Goal: Task Accomplishment & Management: Manage account settings

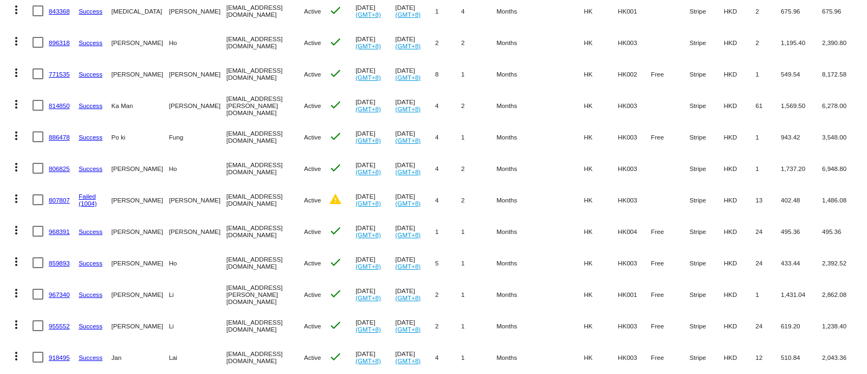
scroll to position [203, 0]
drag, startPoint x: 58, startPoint y: 105, endPoint x: 74, endPoint y: 113, distance: 18.2
click at [74, 113] on mat-cell "814850" at bounding box center [64, 104] width 30 height 31
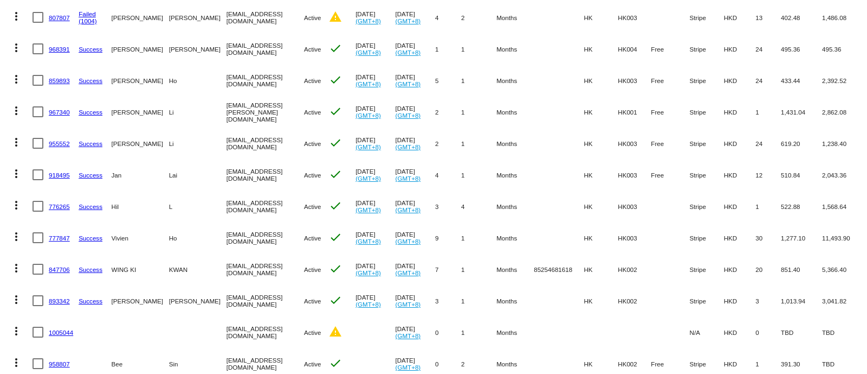
scroll to position [407, 0]
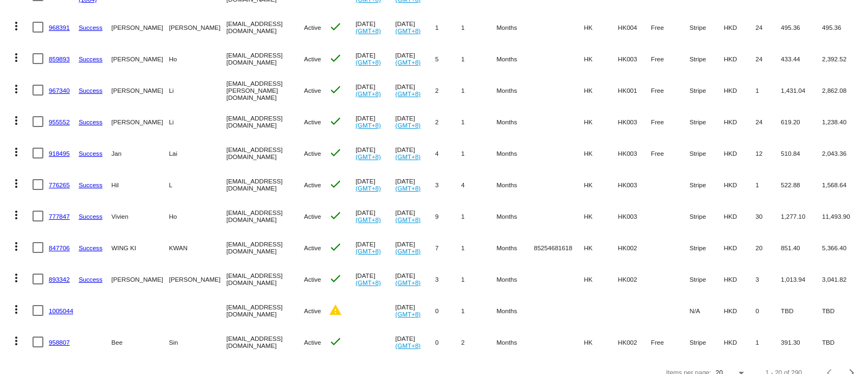
drag, startPoint x: 60, startPoint y: 273, endPoint x: 62, endPoint y: 296, distance: 22.9
click at [62, 296] on mat-cell "1005044" at bounding box center [64, 309] width 30 height 31
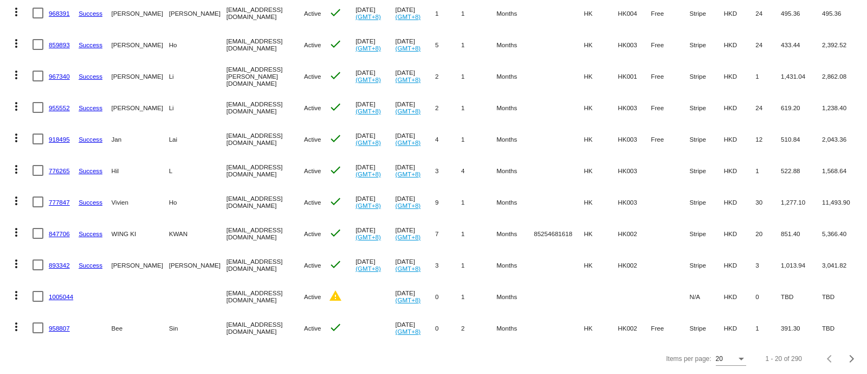
scroll to position [431, 0]
click at [847, 362] on div "Next page" at bounding box center [851, 359] width 8 height 8
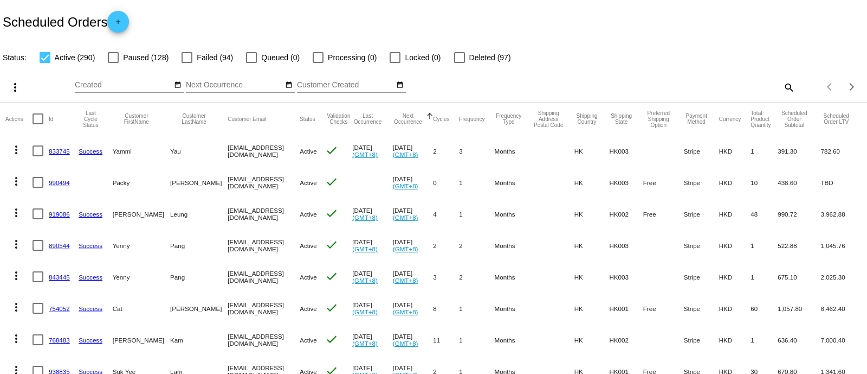
scroll to position [0, 0]
click at [782, 79] on mat-icon "search" at bounding box center [788, 87] width 13 height 17
click at [742, 85] on input "Search" at bounding box center [687, 85] width 216 height 9
paste input "Hill’s 希爾思處方食品 – 貓用 GI Biome Stress 腸胃健康 處方罐頭 (燉雞肉蔬菜)"
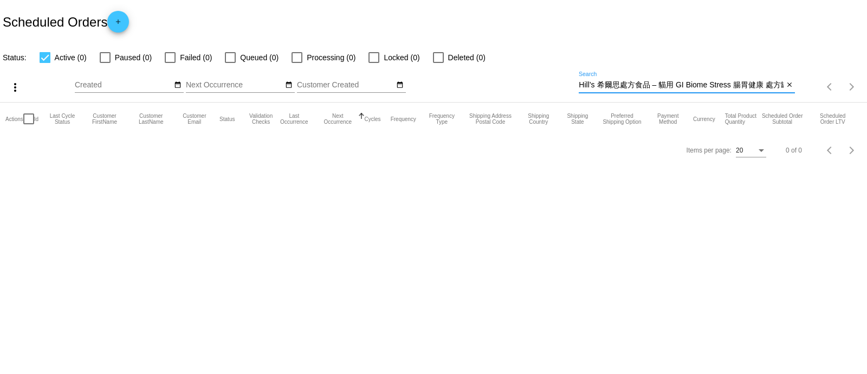
scroll to position [0, 57]
drag, startPoint x: 736, startPoint y: 86, endPoint x: 867, endPoint y: 86, distance: 131.2
click at [867, 86] on div "more_vert Aug Jan Feb Mar Apr 1" at bounding box center [433, 83] width 867 height 38
click at [745, 87] on input "Hill’s 希爾思處方食品 – 貓用 GI Biome Stress 腸胃健康 處方罐頭 (燉雞肉蔬菜)" at bounding box center [681, 85] width 205 height 9
click at [840, 83] on div "more_vert Aug Jan Feb Mar Apr 1" at bounding box center [433, 83] width 867 height 38
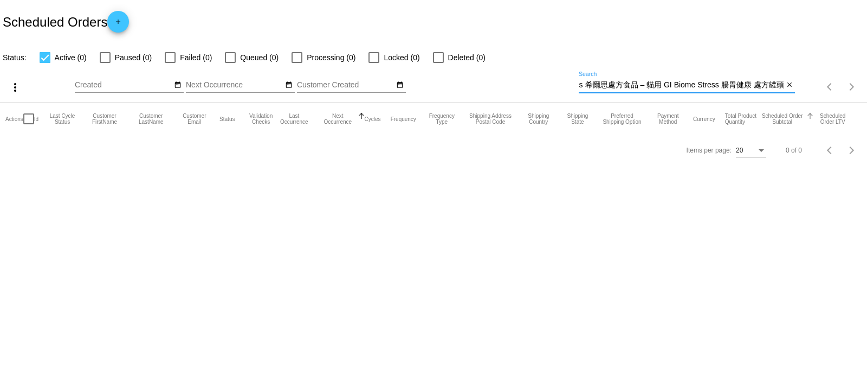
scroll to position [0, 12]
click at [743, 82] on input "Hill’s 希爾思處方食品 – 貓用 GI Biome Stress 腸胃健康 處方罐頭" at bounding box center [681, 85] width 205 height 9
click at [759, 85] on input "Hill’s 希爾思處方食品 – 貓用 GI Biome Stress 腸胃健康 處方罐頭" at bounding box center [681, 85] width 205 height 9
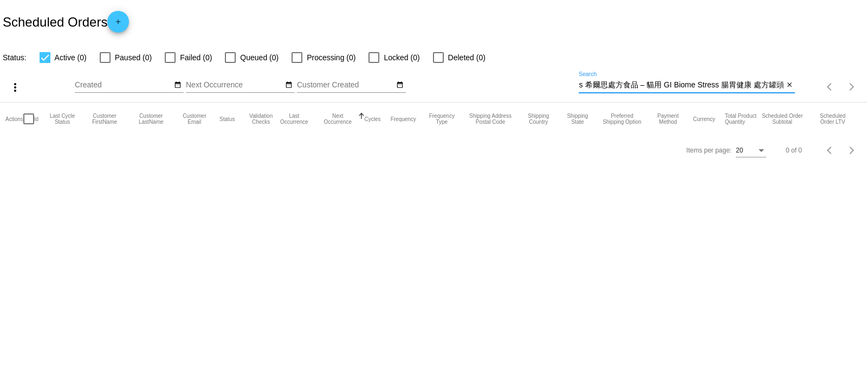
scroll to position [0, 0]
paste input "I/D 消化系統護理 處方罐頭 (雞肉及蔬菜)"
click at [745, 83] on app-dashboard-scheduled-orders "Scheduled Orders add Status: Active (0) Paused (0) Failed (0) Queued (0) Proces…" at bounding box center [433, 82] width 867 height 165
type input "Hill’s 希爾思處方食品 – 貓用 I/D 消化系統護理 處方罐頭 (雞肉及蔬菜)"
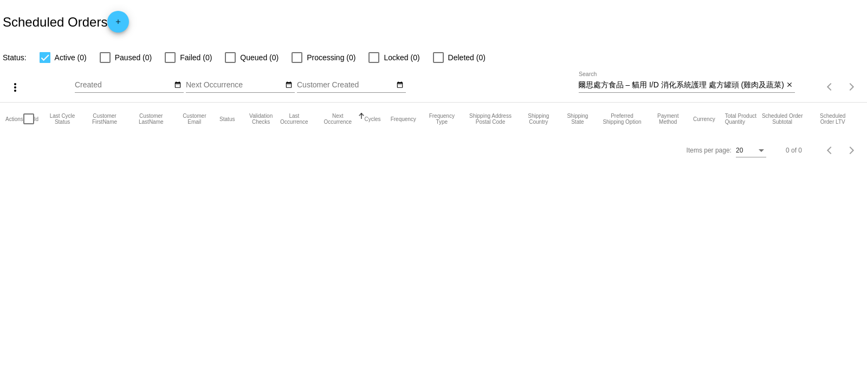
scroll to position [0, 0]
click at [784, 82] on button "close" at bounding box center [789, 85] width 11 height 11
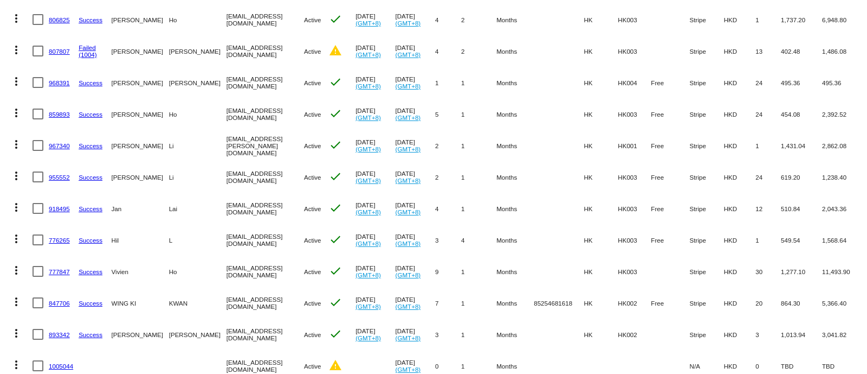
scroll to position [431, 0]
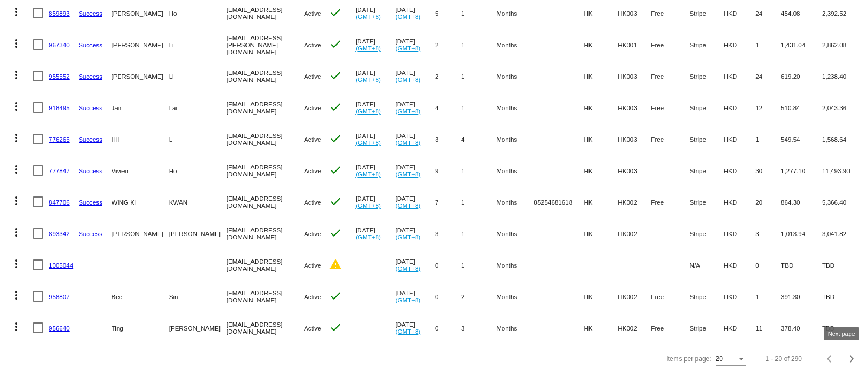
click at [847, 360] on div "Next page" at bounding box center [851, 359] width 8 height 8
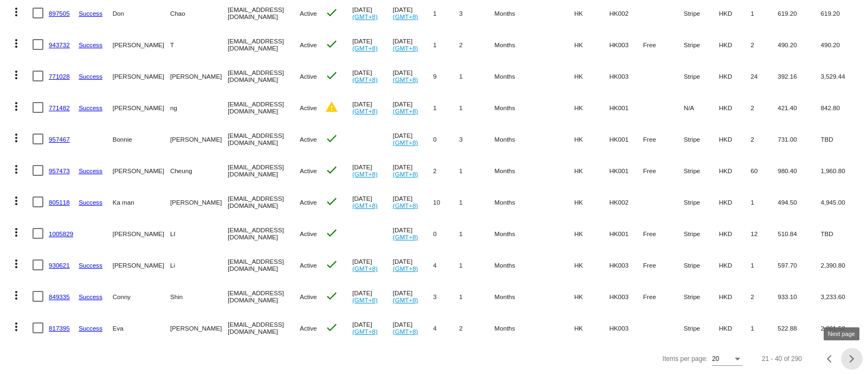
click at [841, 363] on button "Next page" at bounding box center [852, 358] width 22 height 22
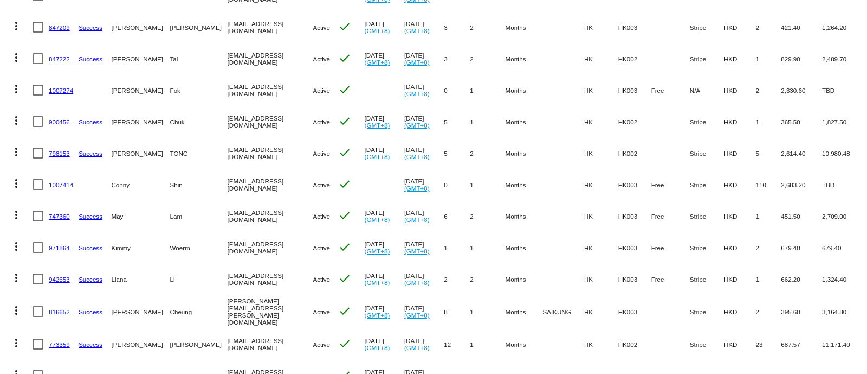
scroll to position [271, 0]
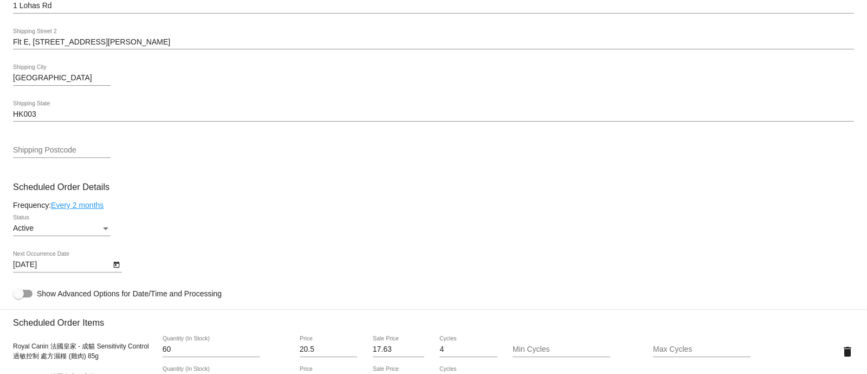
scroll to position [542, 0]
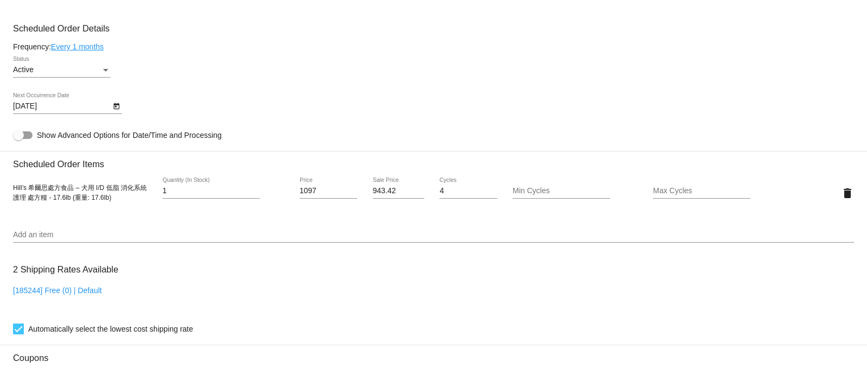
scroll to position [610, 0]
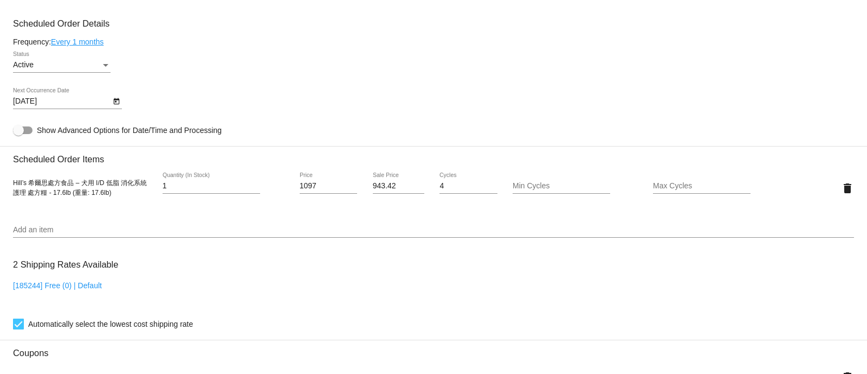
click at [88, 190] on span "Hill’s 希爾思處方食品 – 犬用 I/D 低脂 消化系統護理 處方糧 - 17.6lb (重量: 17.6lb)" at bounding box center [80, 187] width 134 height 17
drag, startPoint x: 15, startPoint y: 186, endPoint x: 70, endPoint y: 203, distance: 57.8
click at [70, 203] on div "Hill’s 希爾思處方食品 – 犬用 I/D 低脂 消化系統護理 處方糧 - 17.6lb (重量: 17.6lb) 1 Quantity (In Stoc…" at bounding box center [433, 187] width 841 height 31
copy span "Hill’s 希爾思處方食品 – 犬用 I/D 低脂 消化系統護理 處方糧 - 17.6lb"
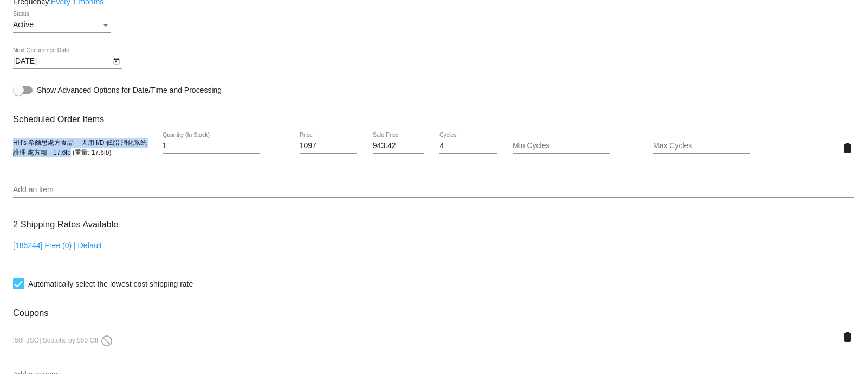
scroll to position [678, 0]
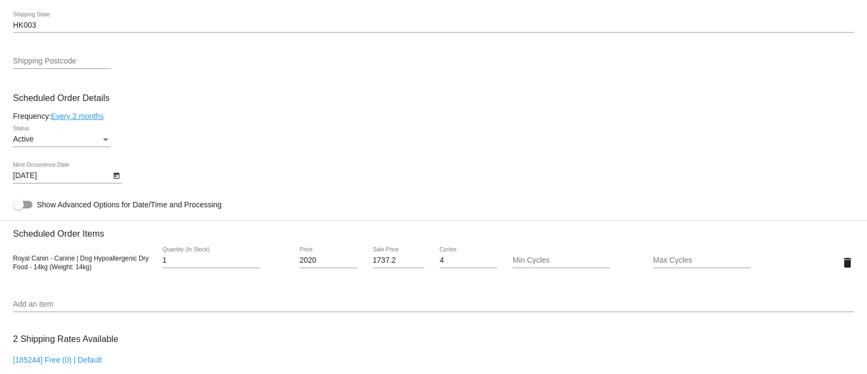
scroll to position [610, 0]
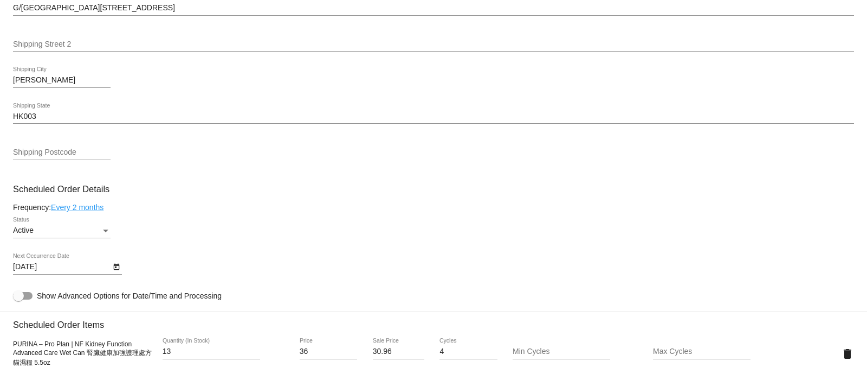
scroll to position [542, 0]
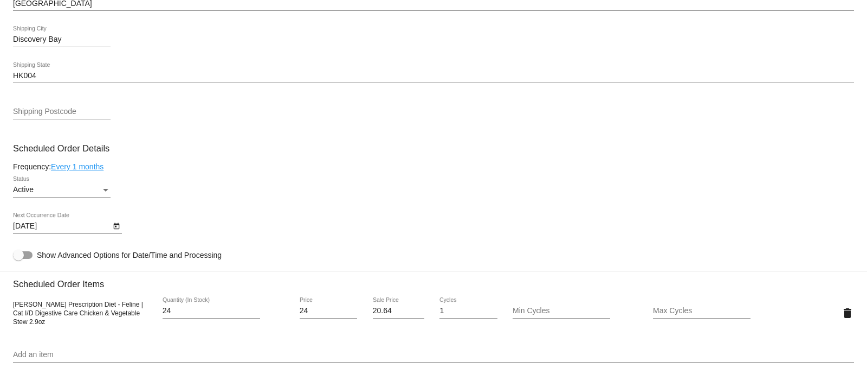
scroll to position [542, 0]
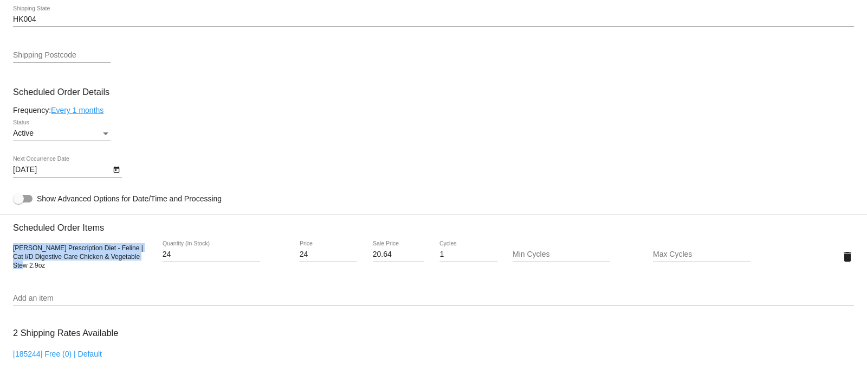
drag, startPoint x: 13, startPoint y: 251, endPoint x: 60, endPoint y: 266, distance: 49.0
click at [60, 266] on div "Hill's Prescription Diet - Feline | Cat I/D Digestive Care Chicken & Vegetable …" at bounding box center [83, 256] width 140 height 26
copy span "Hill's Prescription Diet - Feline | Cat I/D Digestive Care Chicken & Vegetable …"
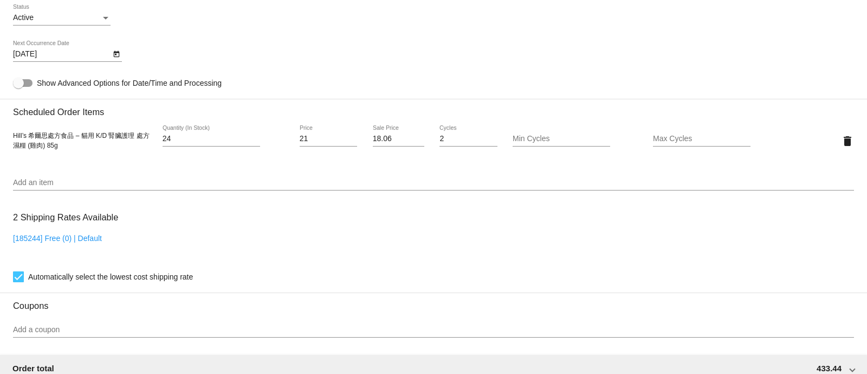
scroll to position [678, 0]
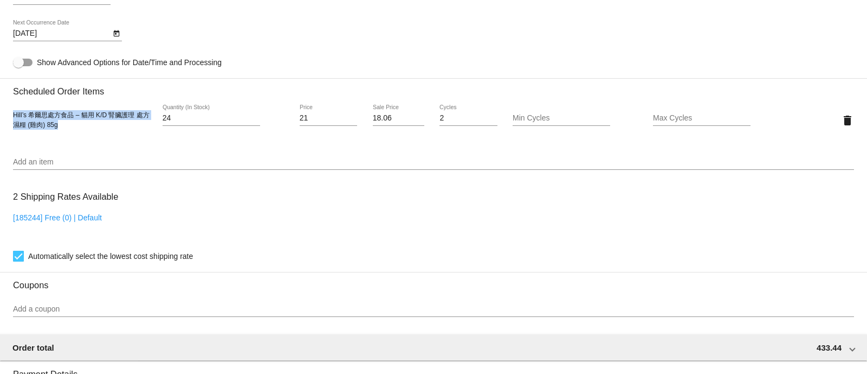
drag, startPoint x: 62, startPoint y: 128, endPoint x: 6, endPoint y: 123, distance: 56.6
click at [6, 123] on mat-card "Customer 5796646: [PERSON_NAME] [EMAIL_ADDRESS][DOMAIN_NAME] Customer Shipping …" at bounding box center [433, 94] width 867 height 1084
copy span "Hill’s 希爾思處方食品 – 貓用 K/D 腎臟護理 處方濕糧 (雞肉) 85g"
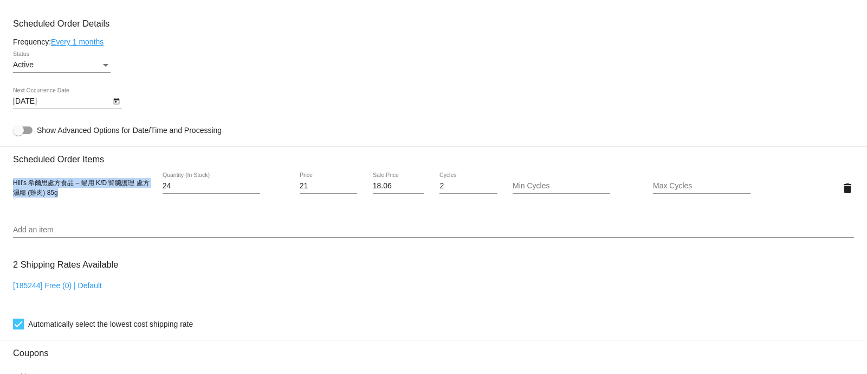
copy span "Hill’s 希爾思處方食品 – 貓用 K/D 腎臟護理 處方濕糧 (雞肉) 85g"
drag, startPoint x: 393, startPoint y: 190, endPoint x: 336, endPoint y: 185, distance: 57.1
click at [336, 185] on div "Hill’s 希爾思處方食品 – 貓用 K/D 腎臟護理 處方濕糧 (雞肉) 85g 24 Quantity (In Stock) 21 Price 18.0…" at bounding box center [433, 187] width 841 height 31
paste input "92"
type input "18.92"
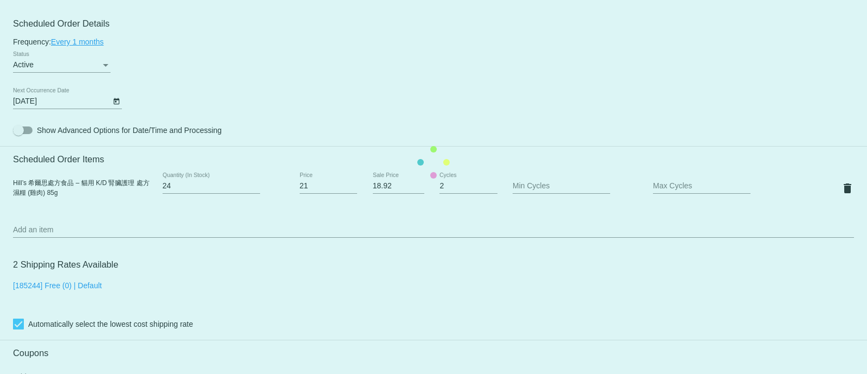
drag, startPoint x: 324, startPoint y: 185, endPoint x: 258, endPoint y: 184, distance: 66.7
click at [258, 184] on mat-card "Customer 5796646: Annie Ho Hocc33@gmail.com Customer Shipping Enter Shipping Ad…" at bounding box center [433, 162] width 867 height 1084
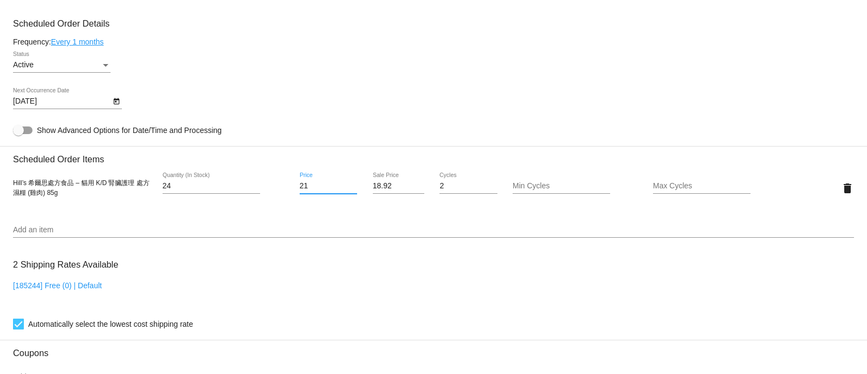
drag, startPoint x: 308, startPoint y: 189, endPoint x: 270, endPoint y: 183, distance: 38.9
click at [270, 183] on div "Hill’s 希爾思處方食品 – 貓用 K/D 腎臟護理 處方濕糧 (雞肉) 85g 24 Quantity (In Stock) 21 Price 18.9…" at bounding box center [433, 187] width 841 height 31
paste input "2"
type input "22"
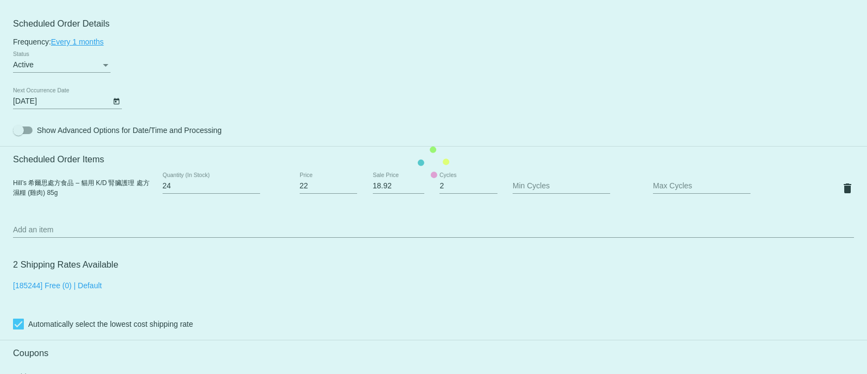
click at [298, 216] on mat-card "Customer 5796646: Annie Ho Hocc33@gmail.com Customer Shipping Enter Shipping Ad…" at bounding box center [433, 162] width 867 height 1084
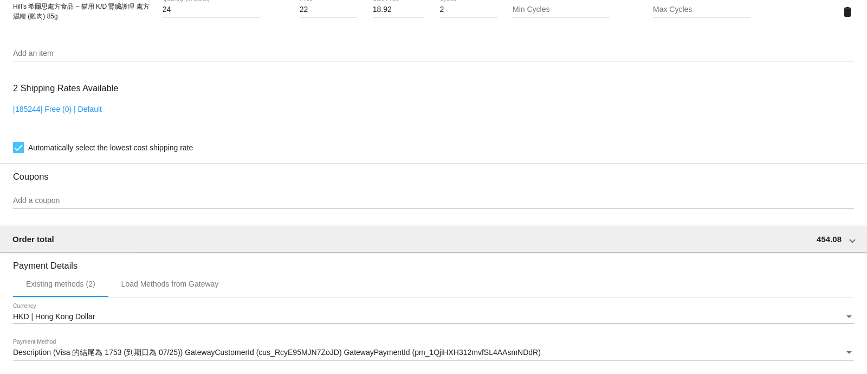
scroll to position [948, 0]
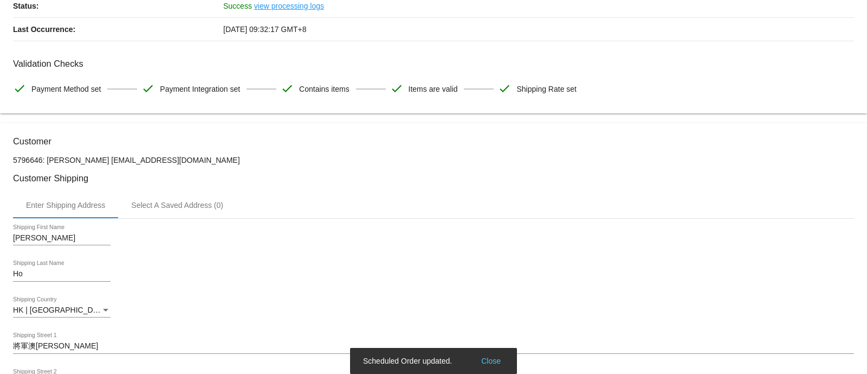
scroll to position [0, 0]
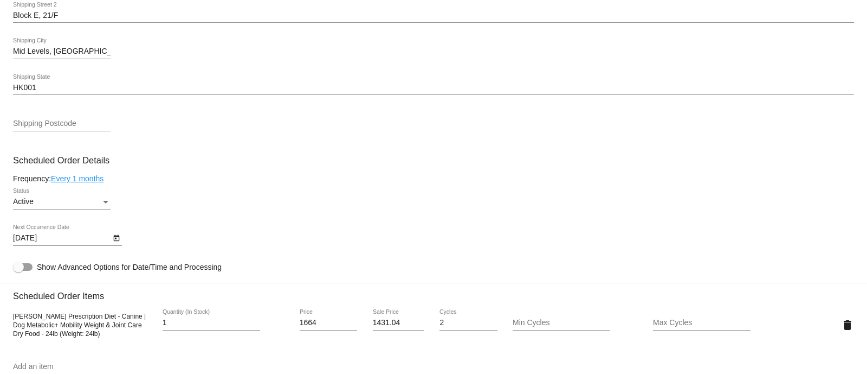
scroll to position [542, 0]
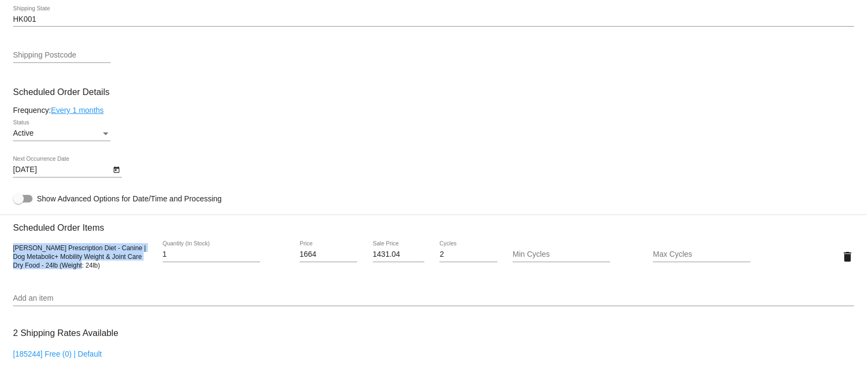
drag, startPoint x: 99, startPoint y: 269, endPoint x: 7, endPoint y: 250, distance: 94.6
click at [7, 250] on mat-card "Customer 5034915: [PERSON_NAME] Li [EMAIL_ADDRESS][PERSON_NAME][DOMAIN_NAME] Cu…" at bounding box center [433, 230] width 867 height 1084
copy span "[PERSON_NAME] Prescription Diet - Canine | Dog Metabolic+ Mobility Weight & Joi…"
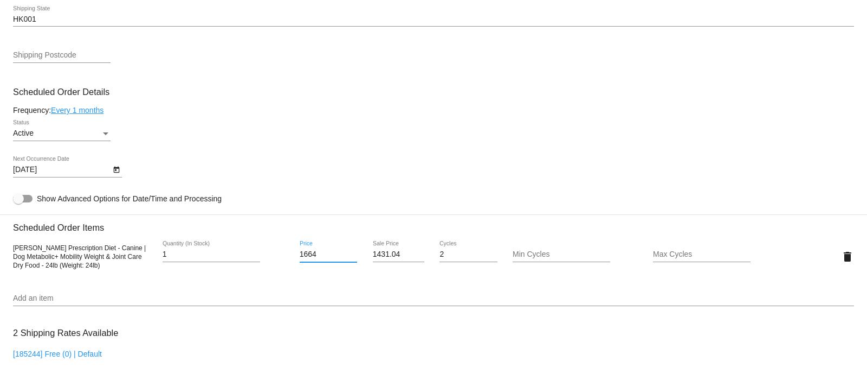
drag, startPoint x: 323, startPoint y: 259, endPoint x: 264, endPoint y: 247, distance: 60.3
click at [264, 247] on div "[PERSON_NAME] Prescription Diet - Canine | Dog Metabolic+ Mobility Weight & Joi…" at bounding box center [433, 256] width 841 height 31
paste input "731"
type input "1731"
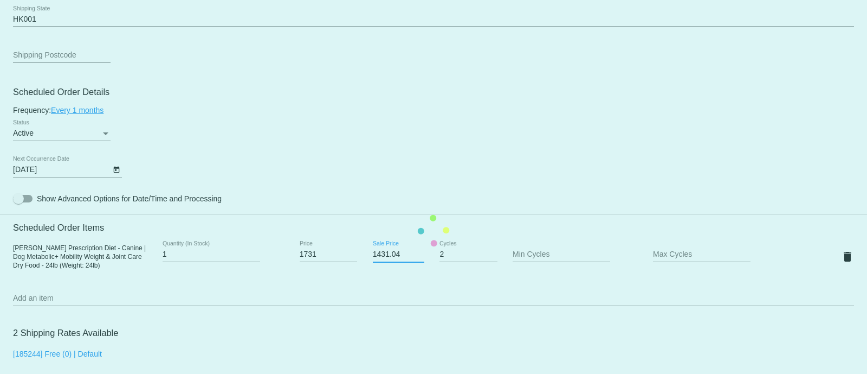
drag, startPoint x: 406, startPoint y: 262, endPoint x: 398, endPoint y: 260, distance: 7.4
click at [398, 260] on mat-card "Customer 5034915: [PERSON_NAME] Li [EMAIL_ADDRESS][PERSON_NAME][DOMAIN_NAME] Cu…" at bounding box center [433, 230] width 867 height 1084
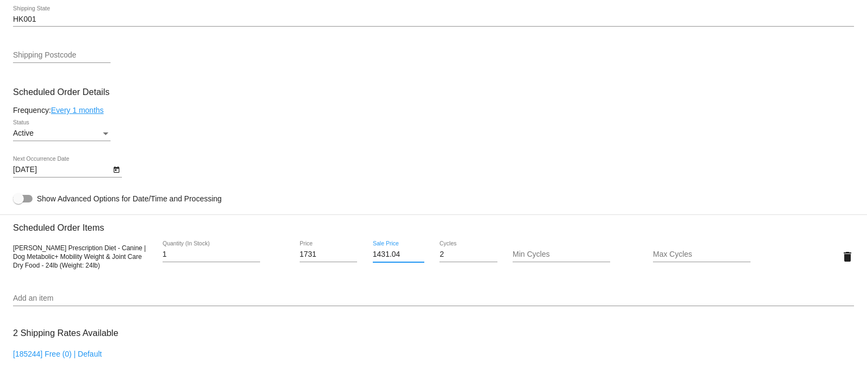
drag, startPoint x: 398, startPoint y: 256, endPoint x: 351, endPoint y: 254, distance: 47.8
click at [351, 254] on div "[PERSON_NAME] Prescription Diet - Canine | Dog Metabolic+ Mobility Weight & Joi…" at bounding box center [433, 256] width 841 height 31
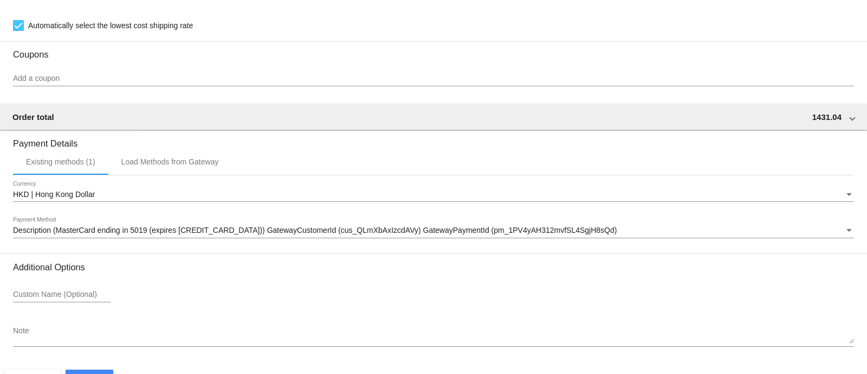
scroll to position [948, 0]
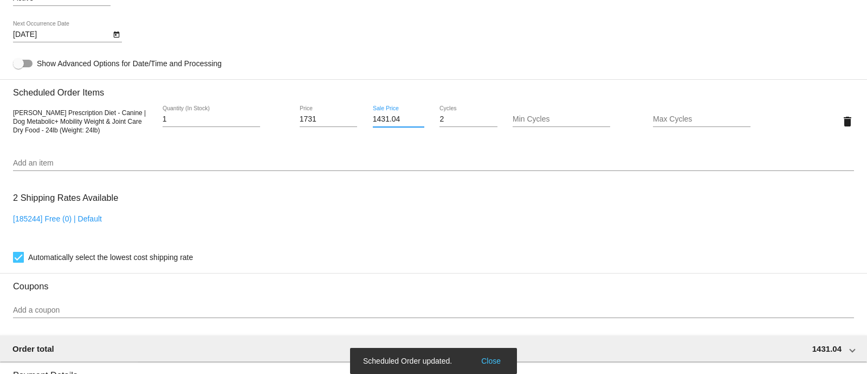
scroll to position [609, 0]
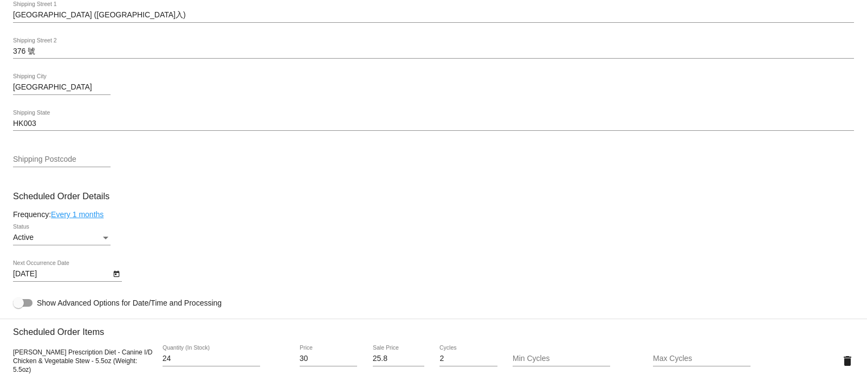
scroll to position [610, 0]
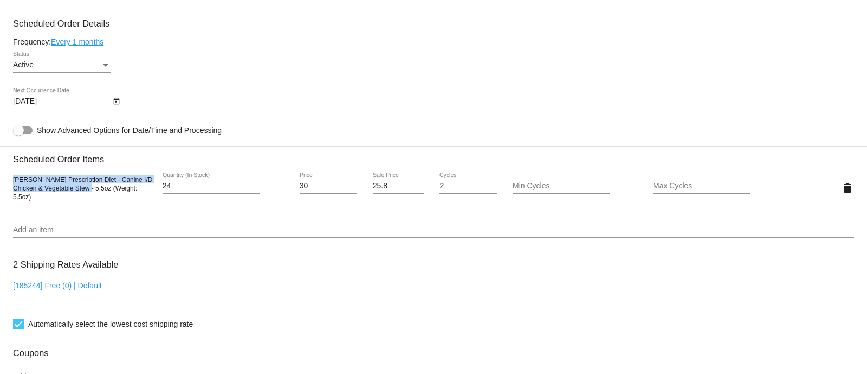
drag, startPoint x: 14, startPoint y: 189, endPoint x: 79, endPoint y: 205, distance: 67.6
click at [79, 203] on div "[PERSON_NAME] Prescription Diet - Canine I/D Chicken & Vegetable Stew - 5.5oz (…" at bounding box center [433, 187] width 841 height 31
copy span "[PERSON_NAME] Prescription Diet - Canine I/D Chicken & Vegetable Stew - 5.5oz"
drag, startPoint x: 309, startPoint y: 190, endPoint x: 269, endPoint y: 181, distance: 40.5
click at [269, 181] on div "[PERSON_NAME] Prescription Diet - Canine I/D Chicken & Vegetable Stew - 5.5oz (…" at bounding box center [433, 187] width 841 height 31
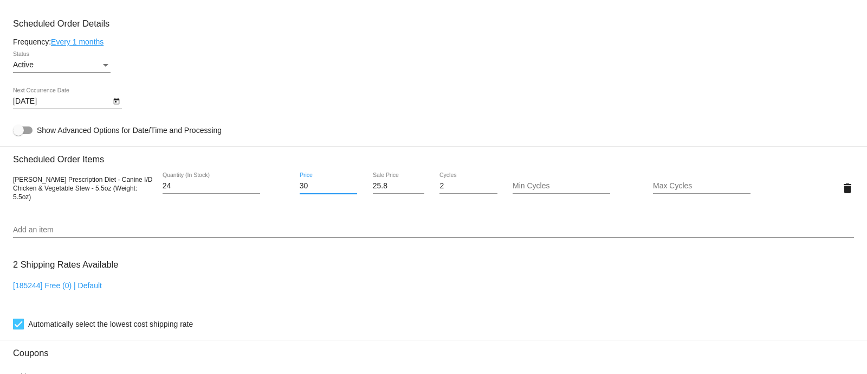
paste input "2"
type input "32"
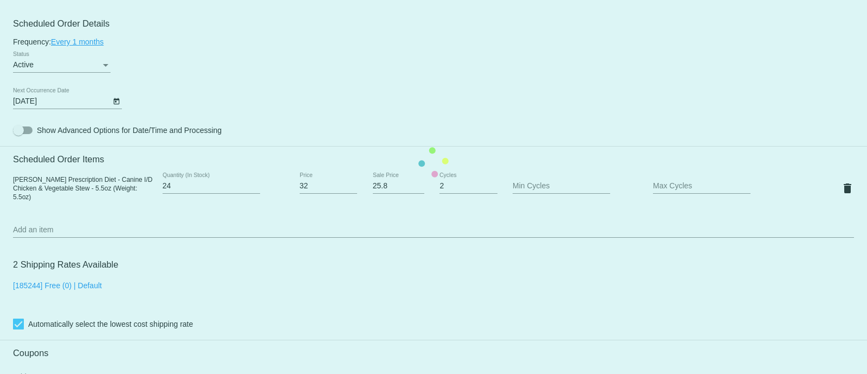
click at [347, 226] on mat-card "Customer 6544161: Carmen Li mscarmenli212@gmail.com Customer Shipping Enter Shi…" at bounding box center [433, 162] width 867 height 1084
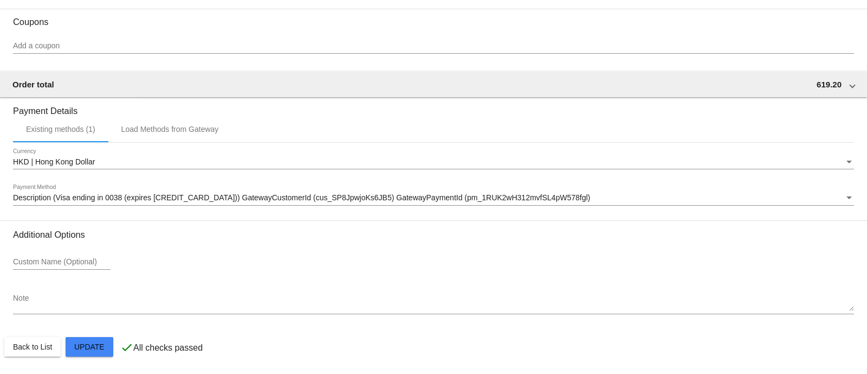
scroll to position [948, 0]
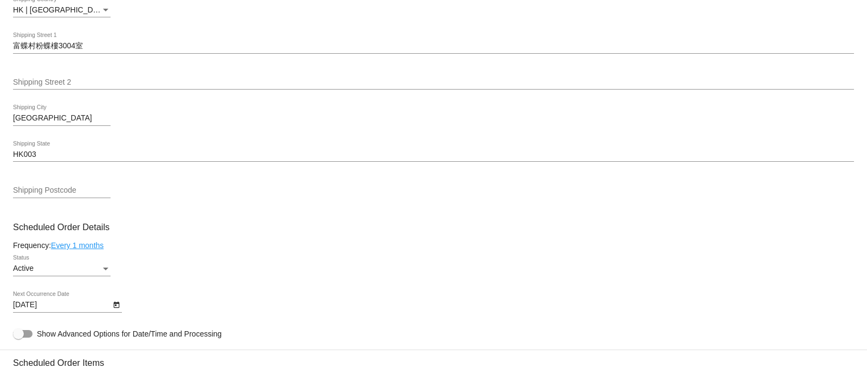
scroll to position [610, 0]
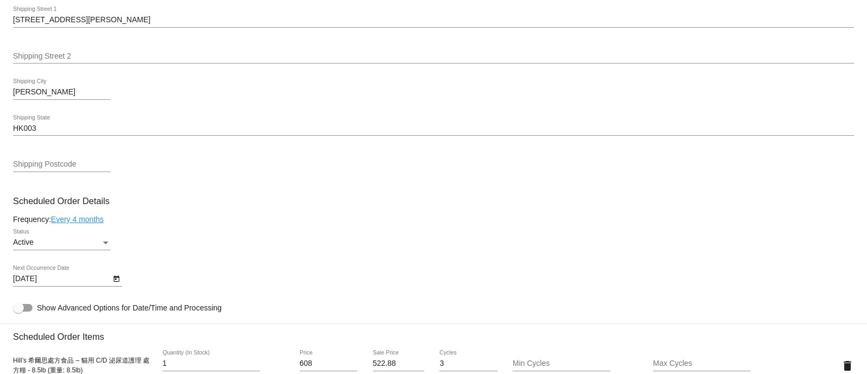
scroll to position [542, 0]
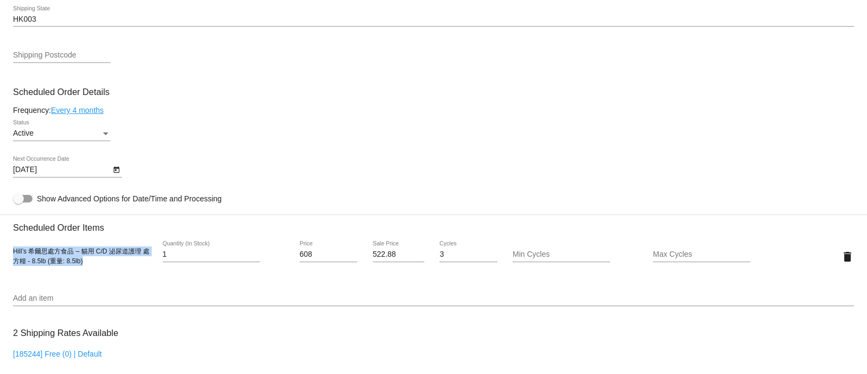
drag, startPoint x: 13, startPoint y: 253, endPoint x: 117, endPoint y: 267, distance: 104.4
click at [117, 266] on div "Hill’s 希爾思處方食品 – 貓用 C/D 泌尿道護理 處方糧 - 8.5lb (重量: 8.5lb)" at bounding box center [83, 256] width 140 height 20
copy span "Hill’s 希爾思處方食品 – 貓用 C/D 泌尿道護理 處方糧 - 8.5lb (重量: 8.5lb)"
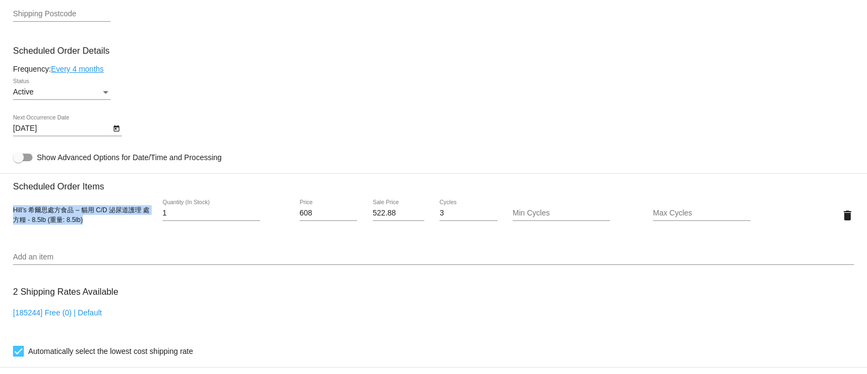
scroll to position [610, 0]
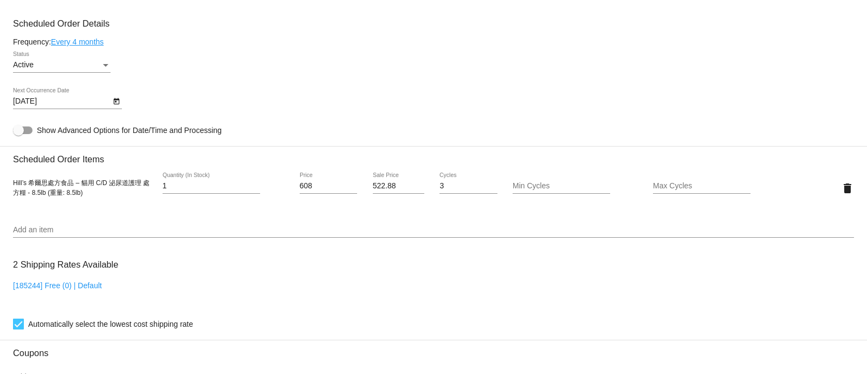
click at [317, 184] on div "608 Price" at bounding box center [328, 182] width 57 height 21
drag, startPoint x: 309, startPoint y: 188, endPoint x: 271, endPoint y: 189, distance: 38.0
click at [271, 189] on div "Hill’s 希爾思處方食品 – 貓用 C/D 泌尿道護理 處方糧 - 8.5lb (重量: 8.5lb) 1 Quantity (In Stock) 608…" at bounding box center [433, 187] width 841 height 31
paste input "39"
type input "639"
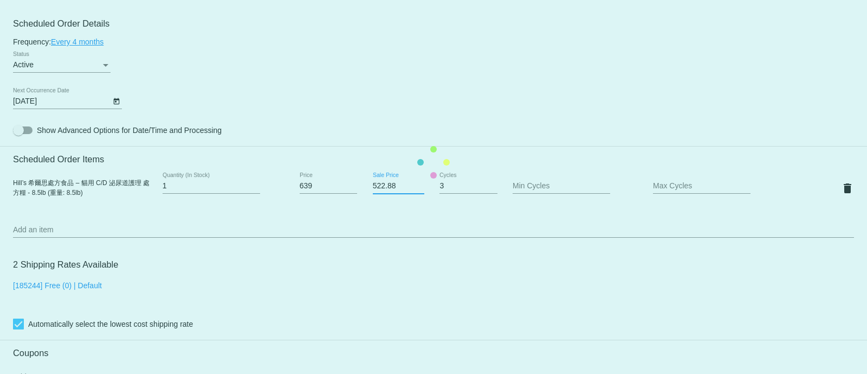
drag, startPoint x: 402, startPoint y: 189, endPoint x: 307, endPoint y: 188, distance: 95.4
click at [307, 188] on mat-card "Customer 5225465: Hil L hilaireleung@gmail.com Customer Shipping Enter Shipping…" at bounding box center [433, 162] width 867 height 1084
paste input "49.54"
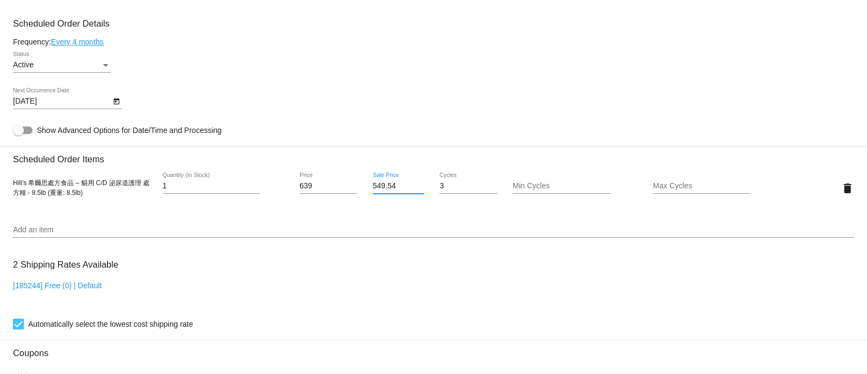
type input "549.54"
click at [416, 95] on mat-card "Customer 5225465: Hil L hilaireleung@gmail.com Customer Shipping Enter Shipping…" at bounding box center [433, 162] width 867 height 1084
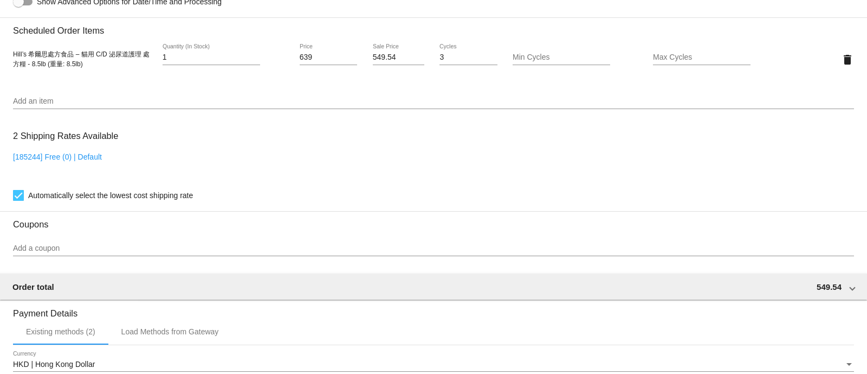
scroll to position [948, 0]
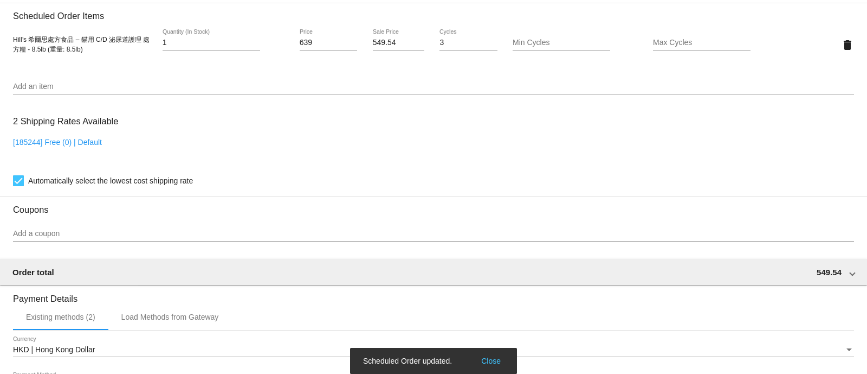
scroll to position [609, 0]
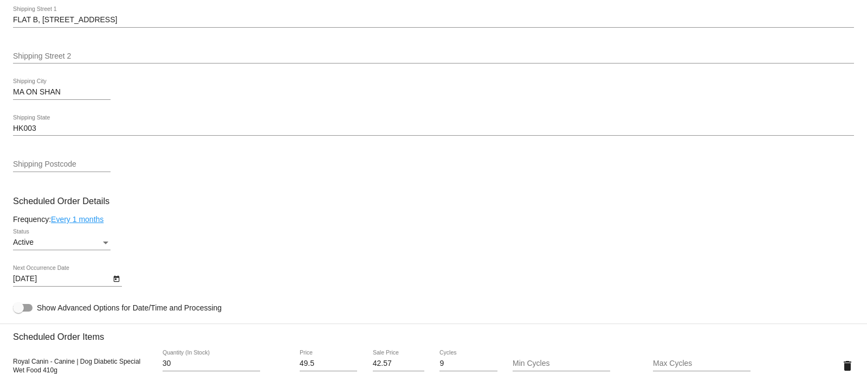
scroll to position [542, 0]
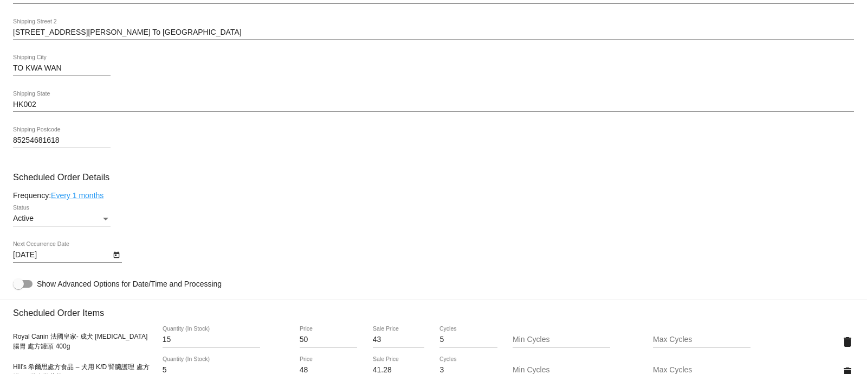
scroll to position [542, 0]
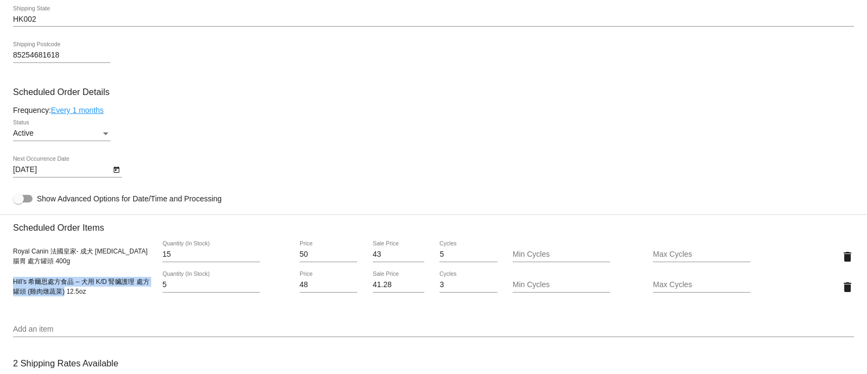
drag, startPoint x: 14, startPoint y: 284, endPoint x: 63, endPoint y: 296, distance: 50.8
click at [63, 295] on span "Hill’s 希爾思處方食品 – 犬用 K/D 腎臟護理 處方罐頭 (雞肉燉蔬菜) 12.5oz" at bounding box center [81, 286] width 137 height 17
copy span "Hill’s 希爾思處方食品 – 犬用 K/D 腎臟護理 處方罐頭 (雞肉燉蔬菜)"
drag, startPoint x: 307, startPoint y: 288, endPoint x: 291, endPoint y: 288, distance: 16.3
click at [293, 288] on div "48 Price" at bounding box center [328, 286] width 70 height 31
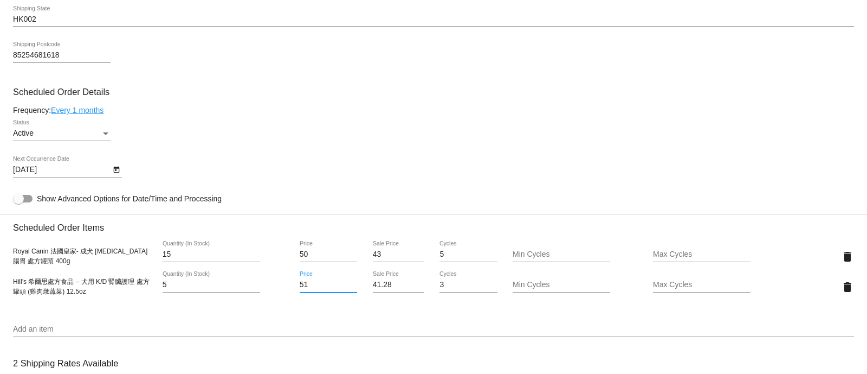
type input "51"
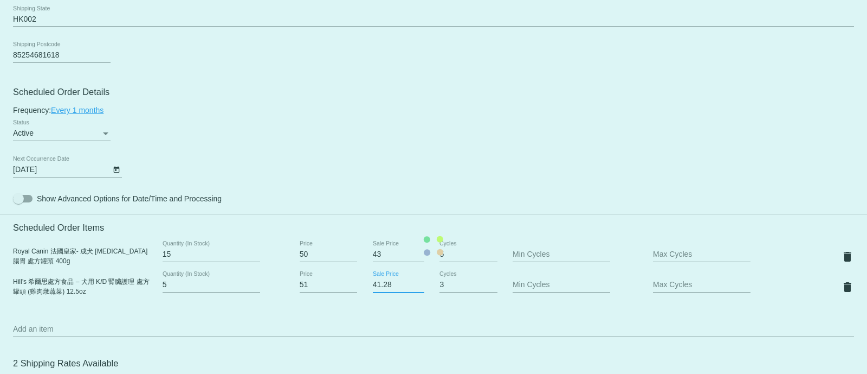
drag, startPoint x: 370, startPoint y: 291, endPoint x: 397, endPoint y: 293, distance: 26.7
click at [397, 293] on mat-card "Customer 6164177: WING KI KWAN ki21016@yahoo.com.hk Customer Shipping Enter Shi…" at bounding box center [433, 245] width 867 height 1115
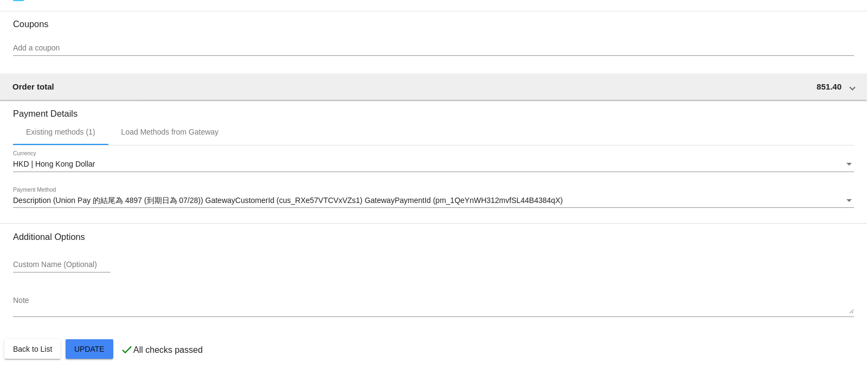
scroll to position [978, 0]
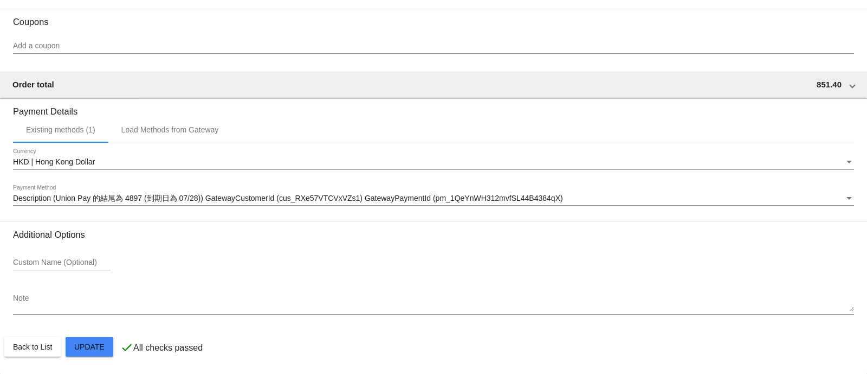
type input "43.86"
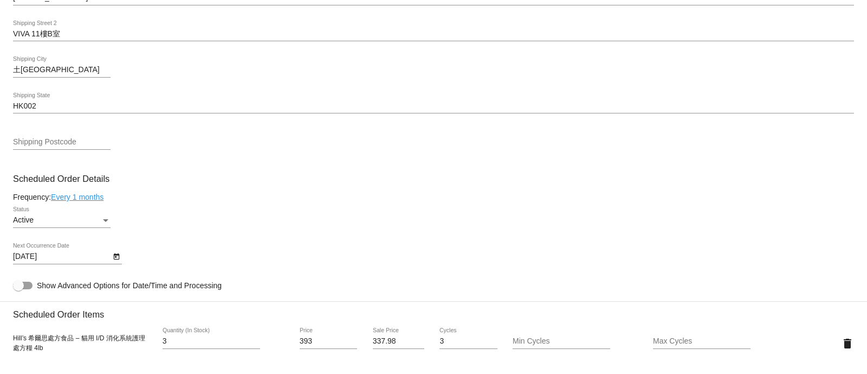
scroll to position [542, 0]
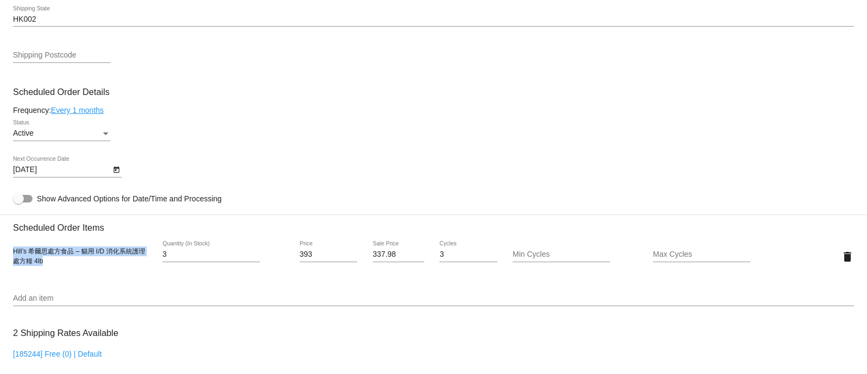
drag, startPoint x: 14, startPoint y: 256, endPoint x: 71, endPoint y: 275, distance: 60.5
click at [71, 272] on div "Hill’s [PERSON_NAME]思處方食品 – 貓用 I/D 消化系統護理 處方糧 4lb 3 Quantity (In Stock) 393 Pri…" at bounding box center [433, 256] width 841 height 31
copy span "Hill’s 希爾思處方食品 – 貓用 I/D 消化系統護理 處方糧 4lb"
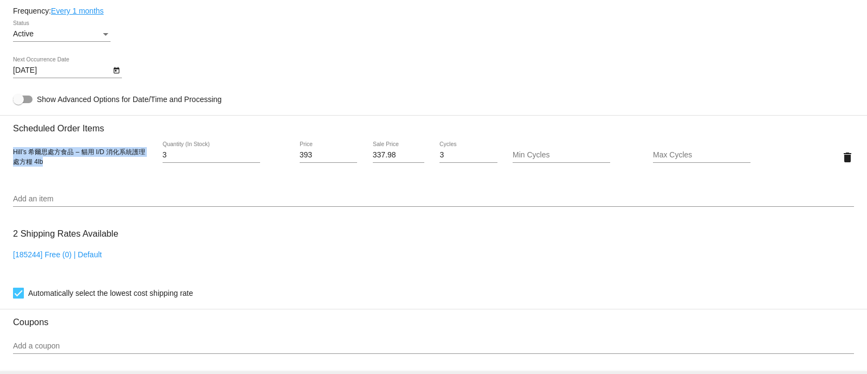
scroll to position [678, 0]
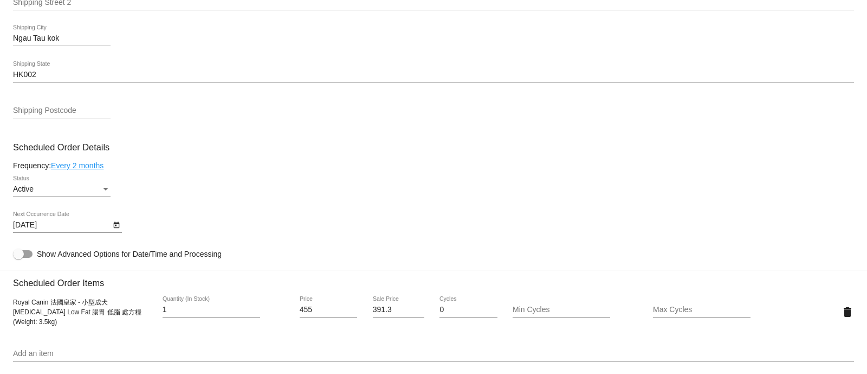
scroll to position [542, 0]
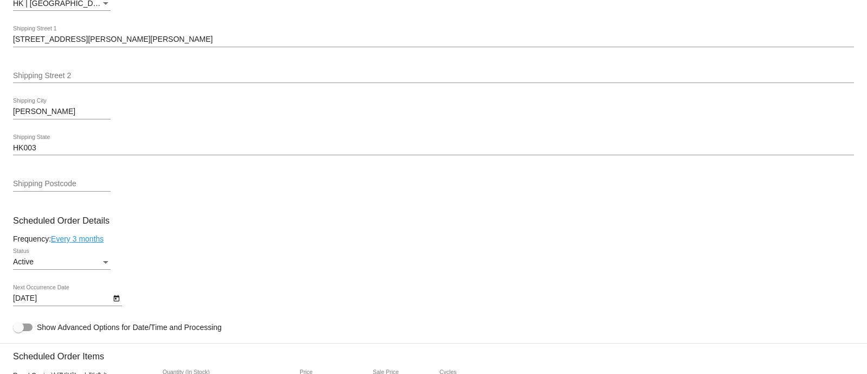
scroll to position [542, 0]
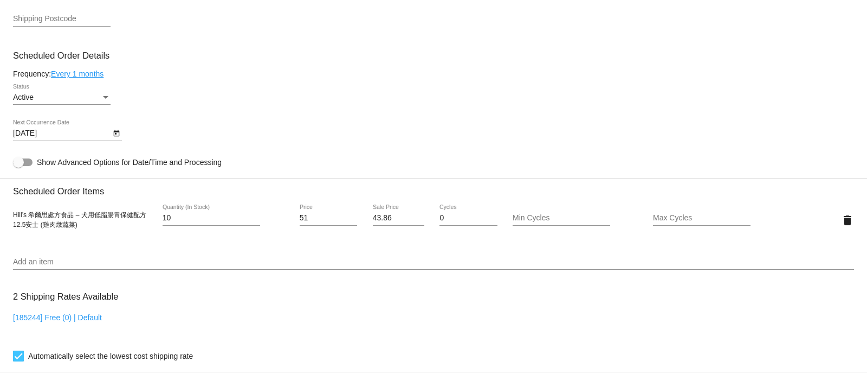
scroll to position [610, 0]
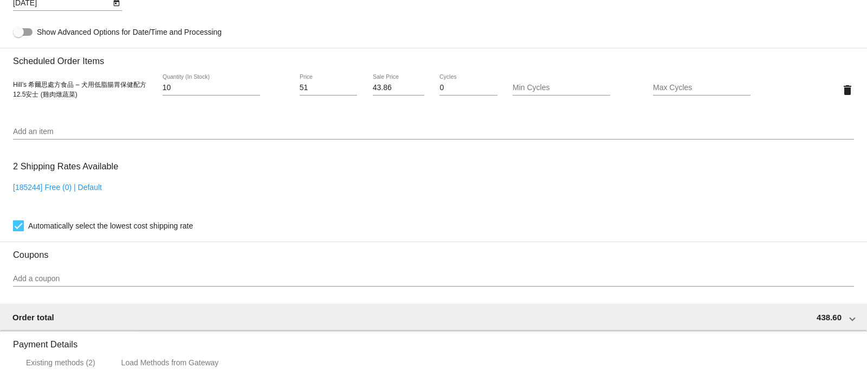
click at [79, 88] on span "Hill’s 希爾思處方食品 – 犬用低脂腸胃保健配方 12.5安士 (雞肉燉蔬菜)" at bounding box center [79, 89] width 133 height 17
copy div "Hill’s 希爾思處方食品 – 犬用低脂腸胃保健配方 12.5安士 (雞肉燉蔬菜)"
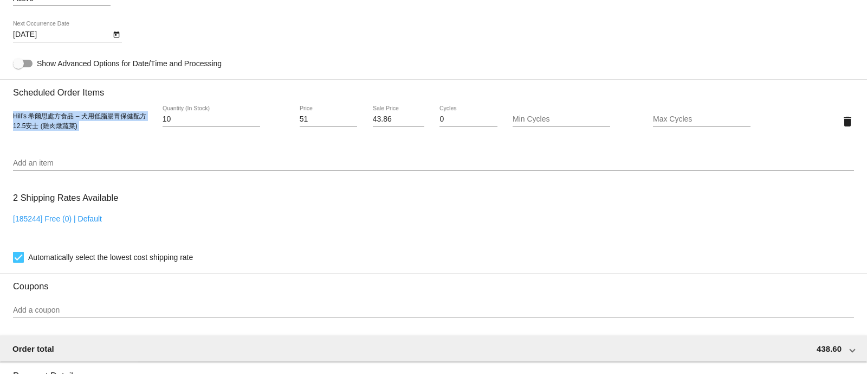
scroll to position [511, 0]
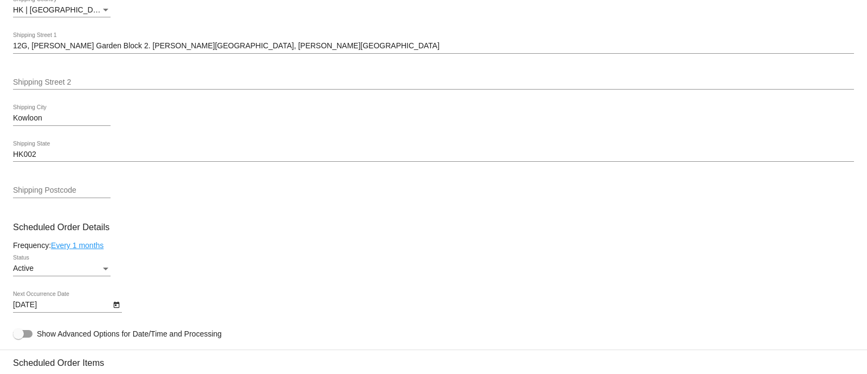
scroll to position [678, 0]
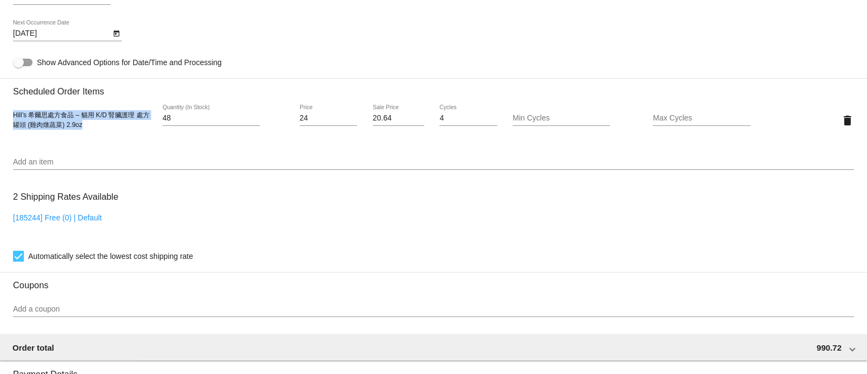
drag, startPoint x: 93, startPoint y: 131, endPoint x: 7, endPoint y: 122, distance: 86.1
click at [7, 122] on mat-card "Customer 6552991: [PERSON_NAME] [EMAIL_ADDRESS][DOMAIN_NAME] Customer Shipping …" at bounding box center [433, 94] width 867 height 1084
copy span "Hill’s 希爾思處方食品 – 貓用 K/D 腎臟護理 處方罐頭 (雞肉燉蔬菜) 2.9oz"
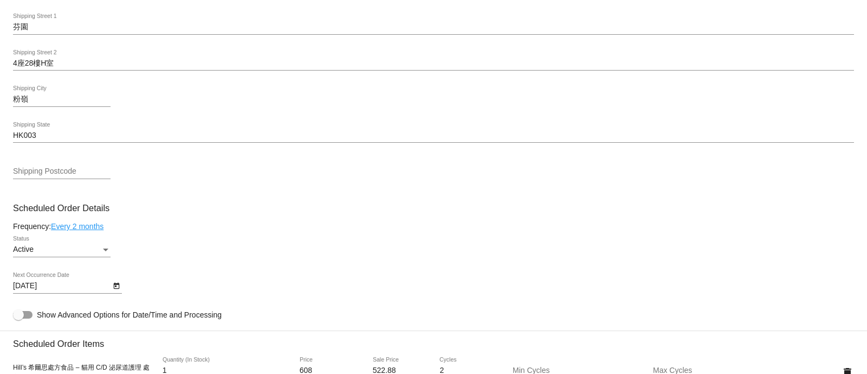
scroll to position [678, 0]
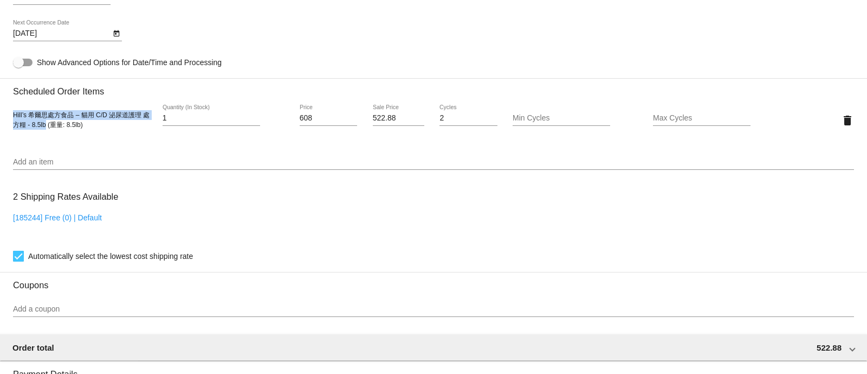
drag, startPoint x: 44, startPoint y: 127, endPoint x: 11, endPoint y: 118, distance: 34.5
click at [11, 118] on mat-card "Customer 5033094: Yenny Pang mm219yy323@yahoo.com.hk Customer Shipping Enter Sh…" at bounding box center [433, 94] width 867 height 1084
copy span "Hill’s 希爾思處方食品 – 貓用 C/D 泌尿道護理 處方糧 - 8.5lb"
drag, startPoint x: 398, startPoint y: 119, endPoint x: 272, endPoint y: 115, distance: 126.9
click at [272, 115] on div "Hill’s 希爾思處方食品 – 貓用 C/D 泌尿道護理 處方糧 - 8.5lb (重量: 8.5lb) 1 Quantity (In Stock) 608…" at bounding box center [433, 120] width 841 height 31
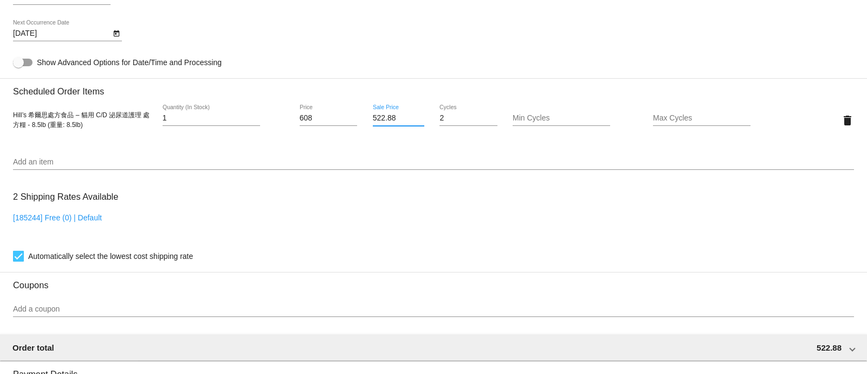
paste input "49.54"
type input "549.54"
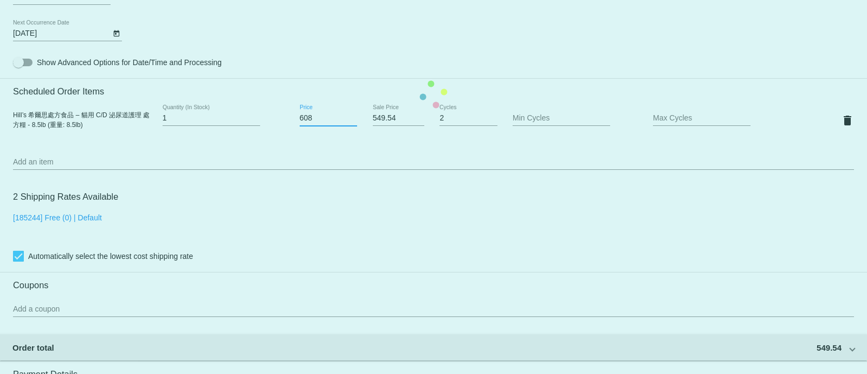
drag, startPoint x: 317, startPoint y: 126, endPoint x: 182, endPoint y: 129, distance: 135.0
click at [182, 129] on mat-card "Customer 5033094: Yenny Pang mm219yy323@yahoo.com.hk Customer Shipping Enter Sh…" at bounding box center [433, 94] width 867 height 1084
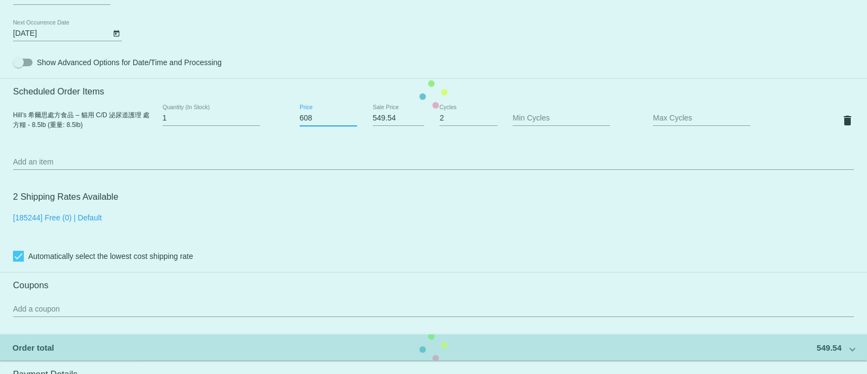
paste input "39"
type input "639"
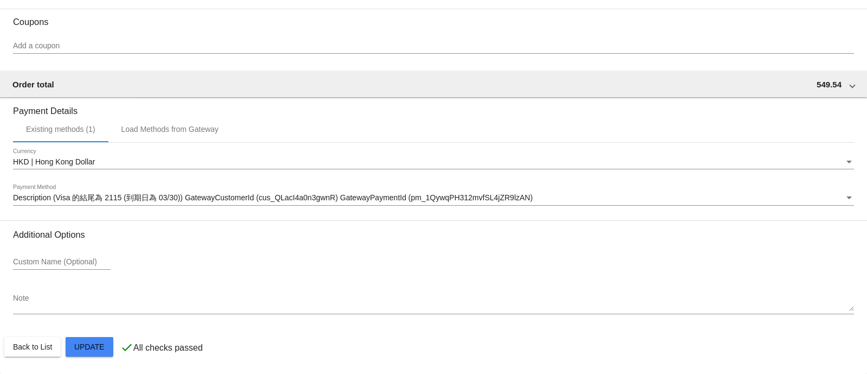
scroll to position [948, 0]
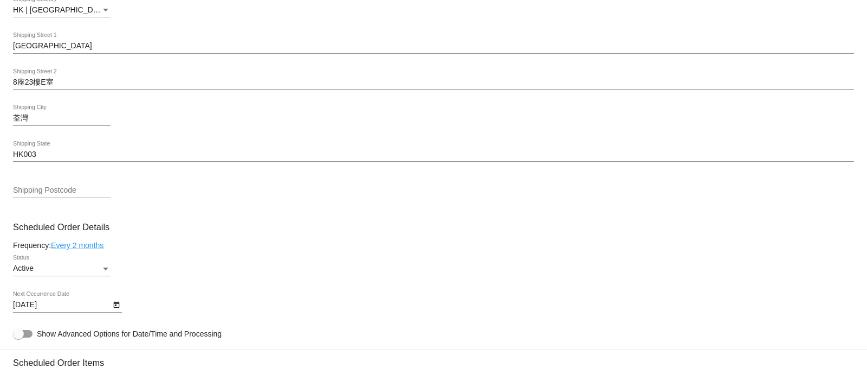
scroll to position [610, 0]
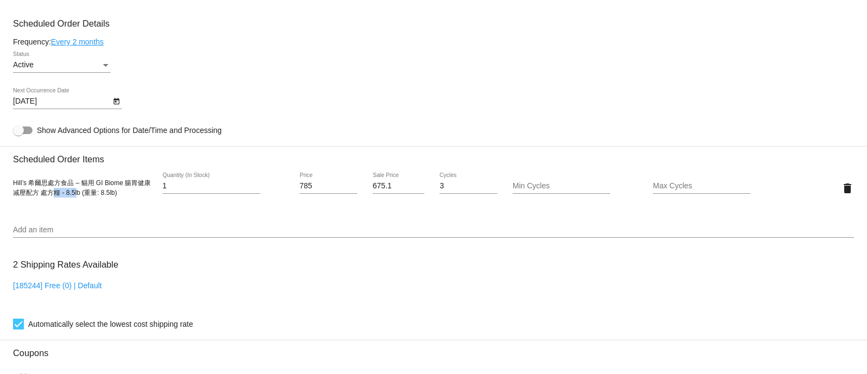
drag, startPoint x: 77, startPoint y: 197, endPoint x: 56, endPoint y: 193, distance: 21.6
click at [56, 193] on div "Hill’s 希爾思處方食品 – 貓用 GI Biome 腸胃健康减壓配方 處方糧 - 8.5lb (重量: 8.5lb)" at bounding box center [83, 188] width 140 height 20
drag, startPoint x: 14, startPoint y: 191, endPoint x: 79, endPoint y: 196, distance: 65.8
click at [79, 196] on span "Hill’s 希爾思處方食品 – 貓用 GI Biome 腸胃健康减壓配方 處方糧 - 8.5lb (重量: 8.5lb)" at bounding box center [82, 187] width 138 height 17
copy span "Hill’s 希爾思處方食品 – 貓用 GI Biome 腸胃健康减壓配方 處方糧 - 8.5lb"
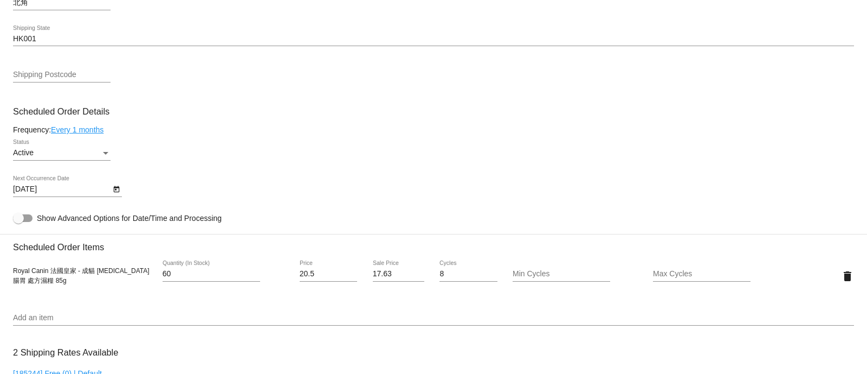
scroll to position [678, 0]
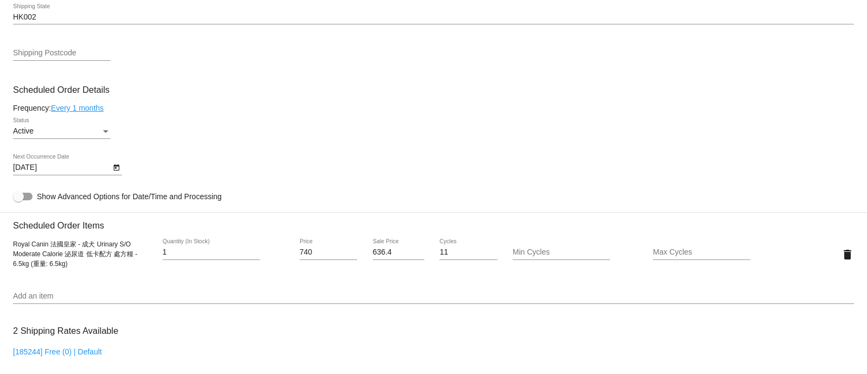
scroll to position [610, 0]
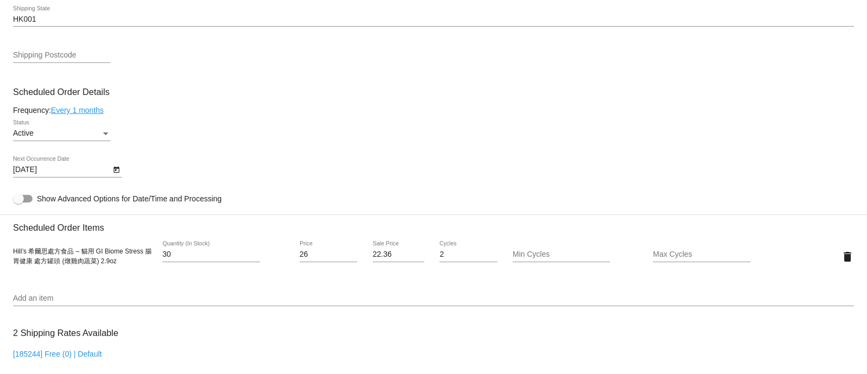
scroll to position [610, 0]
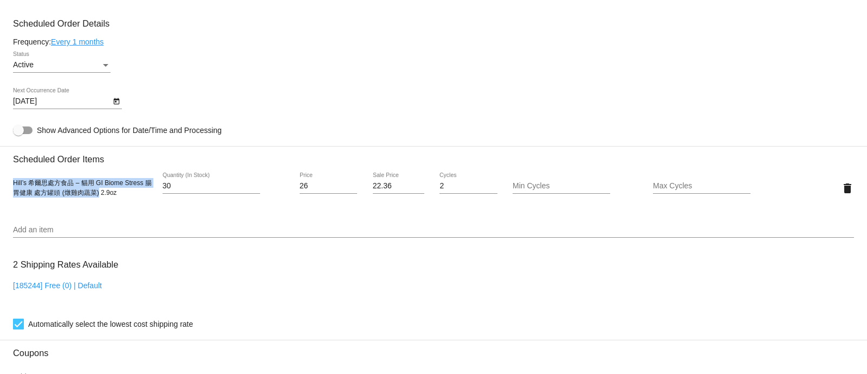
drag, startPoint x: 14, startPoint y: 190, endPoint x: 105, endPoint y: 202, distance: 91.3
click at [105, 202] on div "Hill’s 希爾思處方食品 – 貓用 GI Biome Stress 腸胃健康 處方罐頭 (燉雞肉蔬菜) 2.9oz 30 Quantity (In Sto…" at bounding box center [433, 187] width 841 height 31
copy span "Hill’s 希爾思處方食品 – 貓用 GI Biome Stress 腸胃健康 處方罐頭 (燉雞肉蔬菜)"
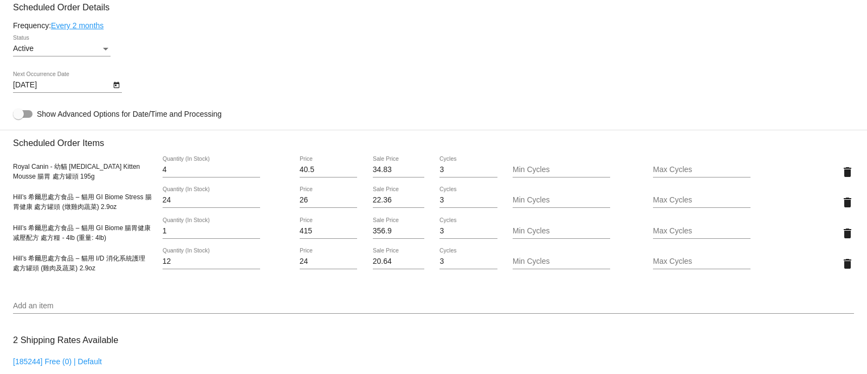
scroll to position [610, 0]
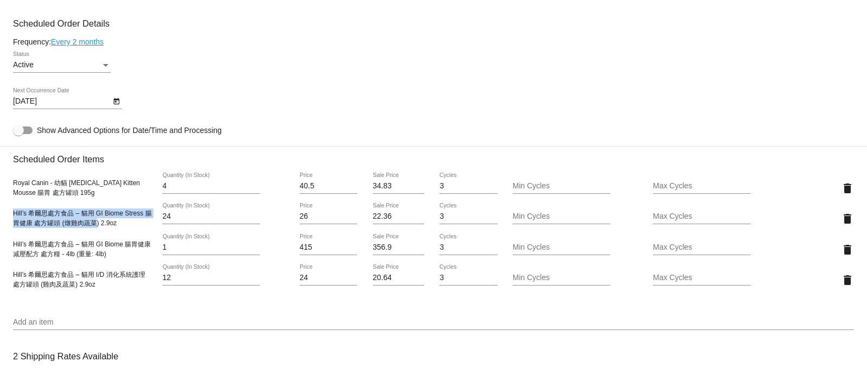
drag, startPoint x: 14, startPoint y: 218, endPoint x: 104, endPoint y: 231, distance: 91.0
click at [104, 227] on span "Hill’s 希爾思處方食品 – 貓用 GI Biome Stress 腸胃健康 處方罐頭 (燉雞肉蔬菜) 2.9oz" at bounding box center [82, 217] width 139 height 17
click at [85, 253] on div "Hill’s 希爾思處方食品 – 貓用 GI Biome 腸胃健康减壓配方 處方糧 - 4lb (重量: 4lb)" at bounding box center [83, 249] width 140 height 20
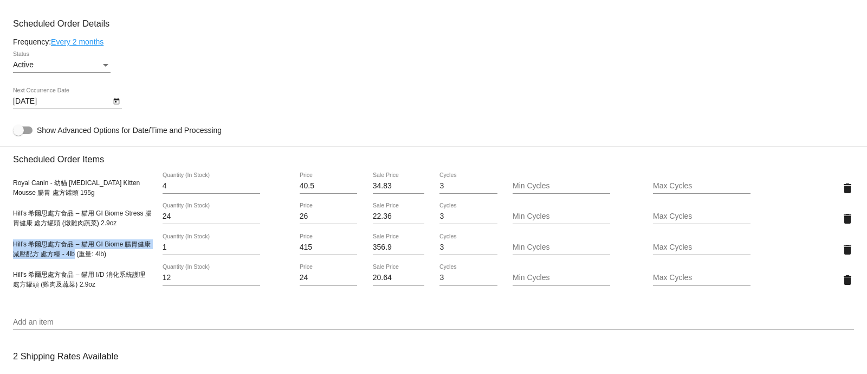
drag, startPoint x: 15, startPoint y: 250, endPoint x: 74, endPoint y: 260, distance: 60.3
click at [74, 258] on span "Hill’s 希爾思處方食品 – 貓用 GI Biome 腸胃健康减壓配方 處方糧 - 4lb (重量: 4lb)" at bounding box center [82, 248] width 138 height 17
copy span "Hill’s [PERSON_NAME]思處方食品 – 貓用 GI Biome 腸胃健康减壓配方 處方糧 - 4lb"
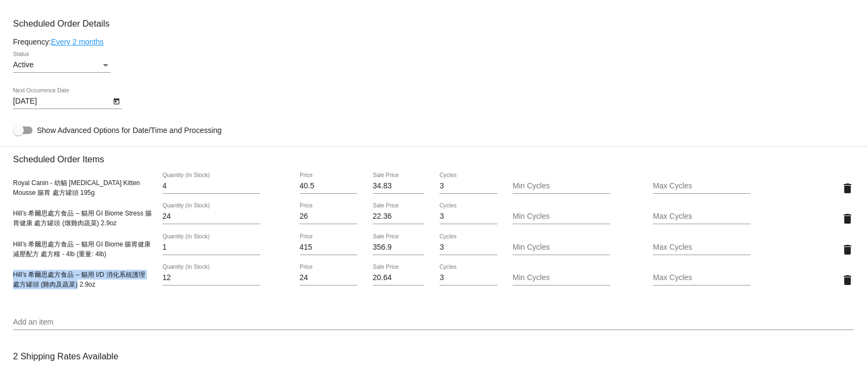
drag, startPoint x: 13, startPoint y: 278, endPoint x: 76, endPoint y: 289, distance: 64.5
click at [76, 288] on span "Hill’s 希爾思處方食品 – 貓用 I/D 消化系統護理 處方罐頭 (雞肉及蔬菜) 2.9oz" at bounding box center [79, 279] width 132 height 17
copy span "Hill’s 希爾思處方食品 – 貓用 I/D 消化系統護理 處方罐頭 (雞肉及蔬菜)"
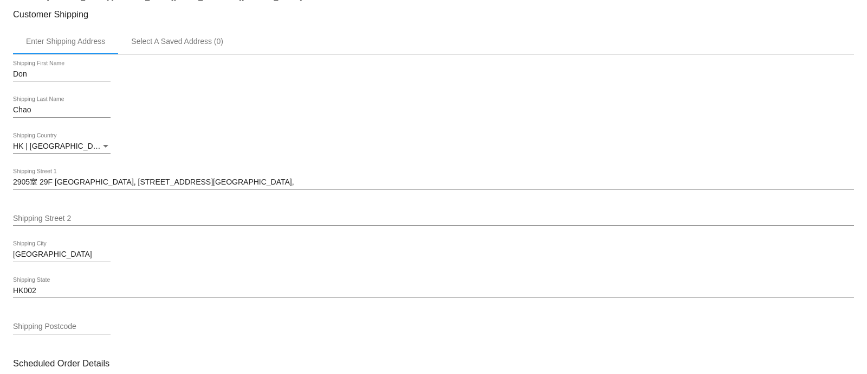
scroll to position [542, 0]
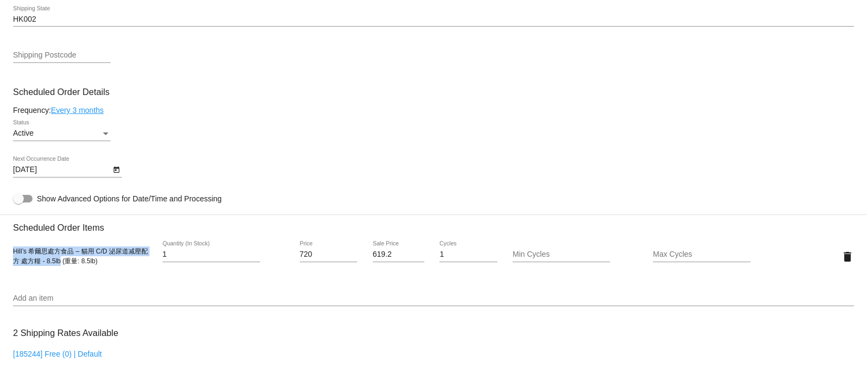
drag, startPoint x: 14, startPoint y: 256, endPoint x: 59, endPoint y: 268, distance: 47.1
click at [59, 265] on span "Hill’s 希爾思處方食品 – 貓用 C/D 泌尿道减壓配方 處方糧 - 8.5lb (重量: 8.5lb)" at bounding box center [80, 255] width 135 height 17
copy span "Hill’s 希爾思處方食品 – 貓用 C/D 泌尿道减壓配方 處方糧 - 8.5lb"
click at [361, 140] on div "Active Status" at bounding box center [433, 135] width 841 height 31
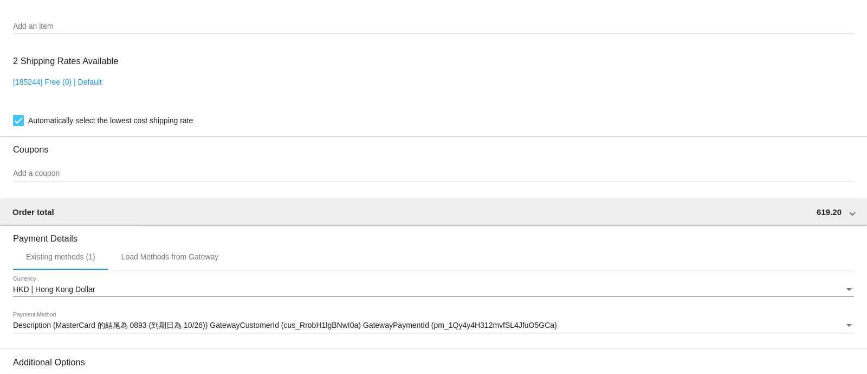
scroll to position [610, 0]
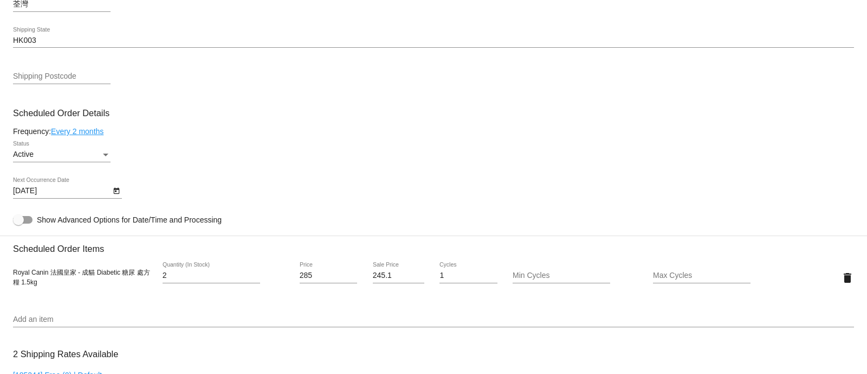
scroll to position [542, 0]
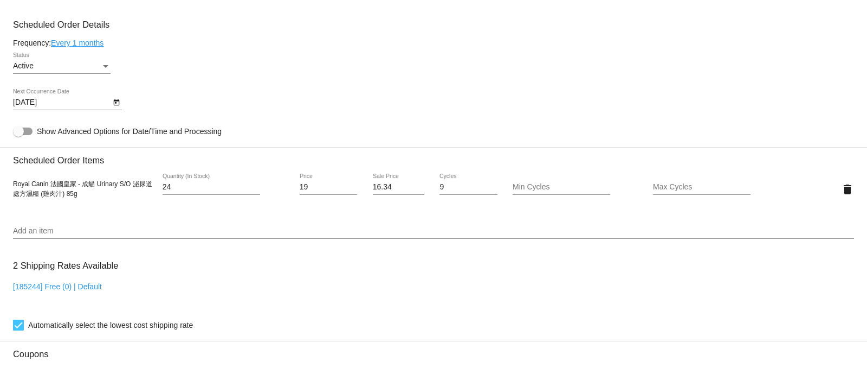
scroll to position [610, 0]
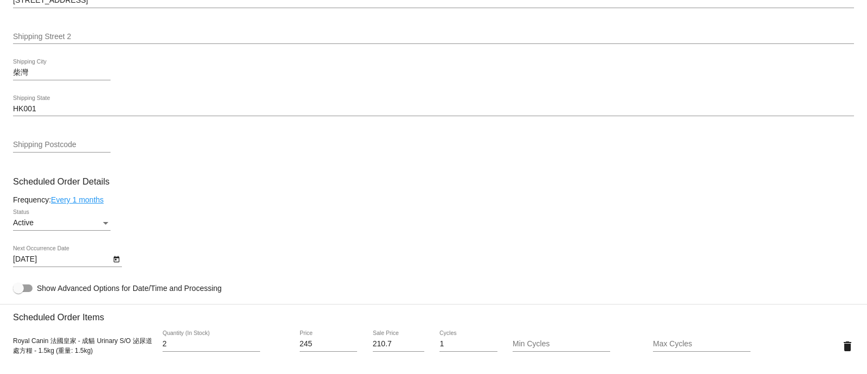
scroll to position [542, 0]
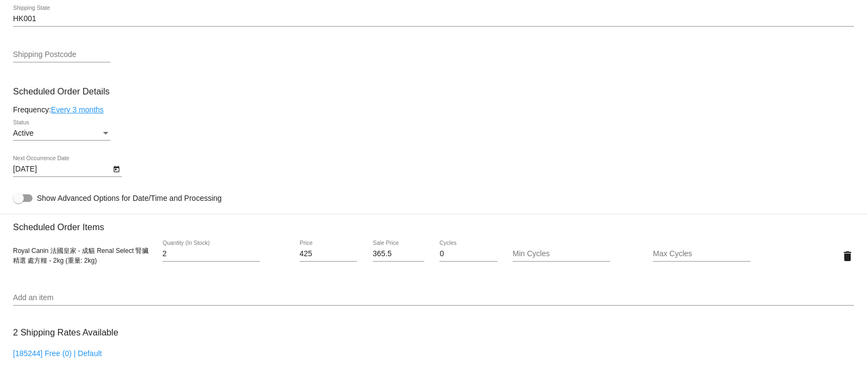
scroll to position [474, 0]
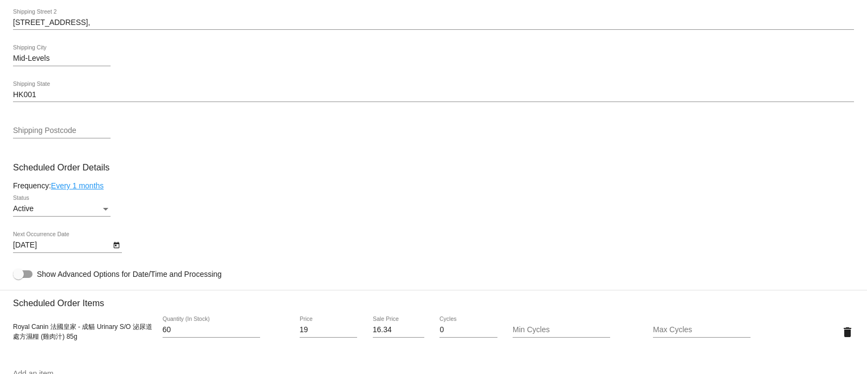
scroll to position [610, 0]
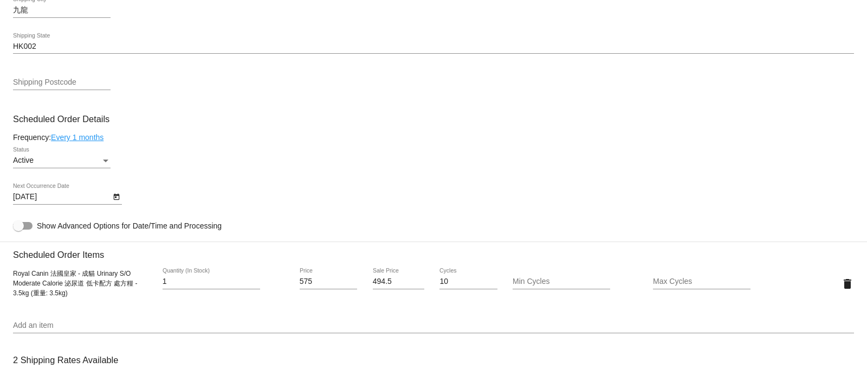
scroll to position [542, 0]
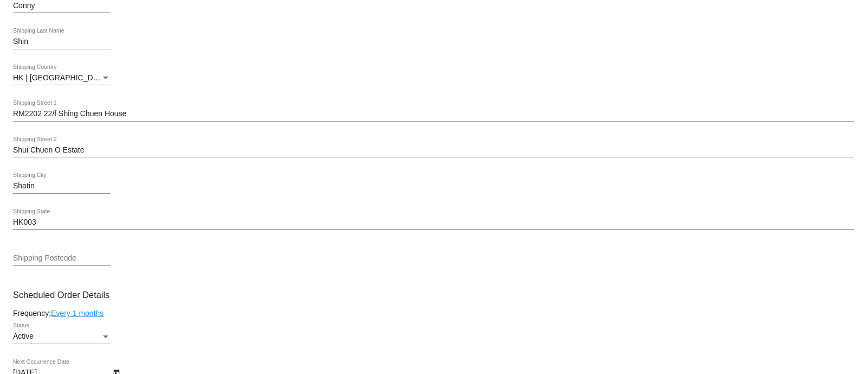
scroll to position [610, 0]
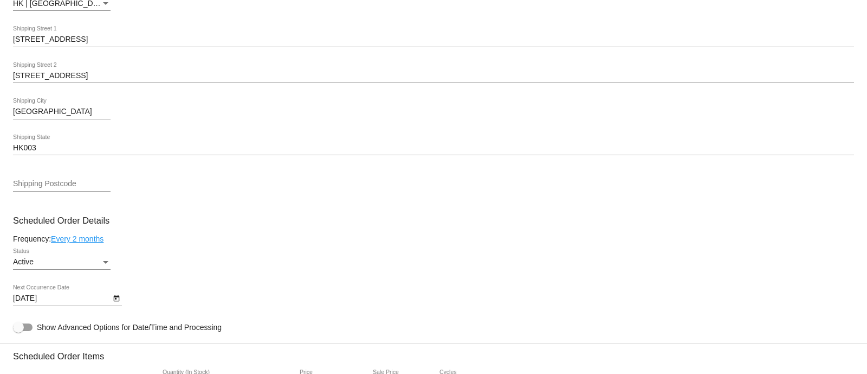
scroll to position [542, 0]
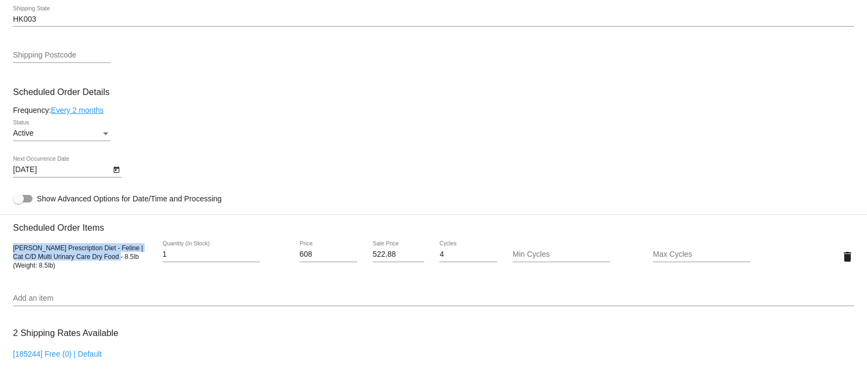
drag, startPoint x: 12, startPoint y: 256, endPoint x: 98, endPoint y: 266, distance: 85.7
click at [98, 266] on mat-card "Customer 4579733: Eva Lee evalee1212@hotmail.com Customer Shipping Enter Shippi…" at bounding box center [433, 230] width 867 height 1084
copy span "Hill's Prescription Diet - Feline | Cat C/D Multi Urinary Care Dry Food - 8.5lb"
drag, startPoint x: 310, startPoint y: 255, endPoint x: 254, endPoint y: 255, distance: 55.8
click at [254, 255] on div "Hill's Prescription Diet - Feline | Cat C/D Multi Urinary Care Dry Food - 8.5lb…" at bounding box center [433, 256] width 841 height 31
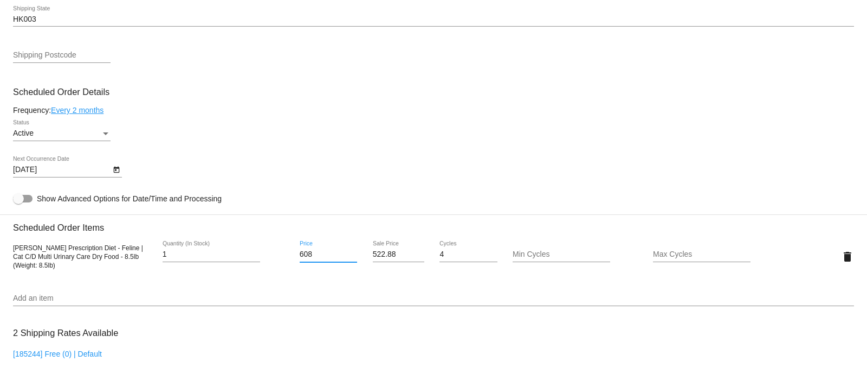
paste input "39"
type input "639"
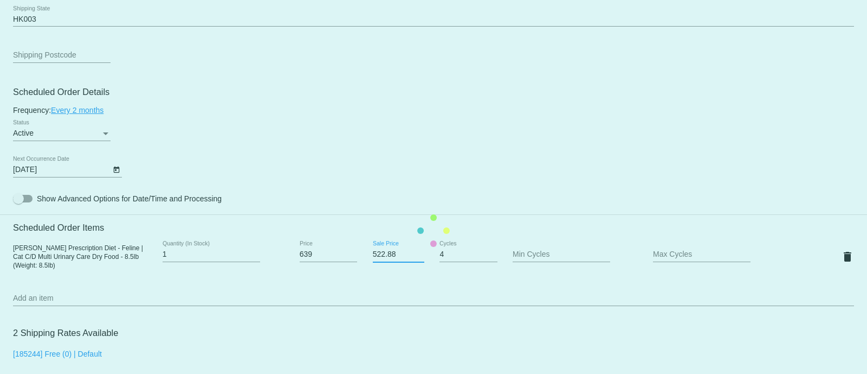
drag, startPoint x: 392, startPoint y: 254, endPoint x: 332, endPoint y: 254, distance: 59.6
click at [332, 254] on mat-card "Customer 4579733: Eva Lee evalee1212@hotmail.com Customer Shipping Enter Shippi…" at bounding box center [433, 230] width 867 height 1084
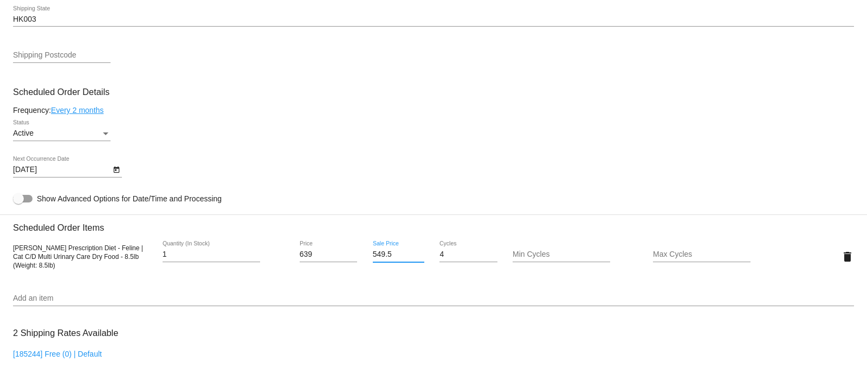
type input "549.54"
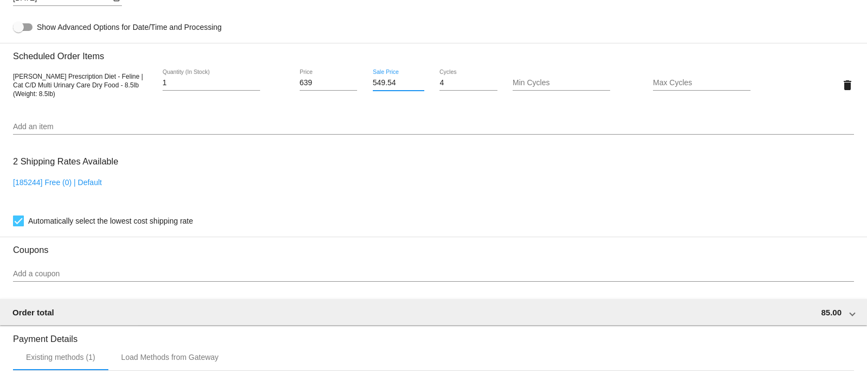
scroll to position [948, 0]
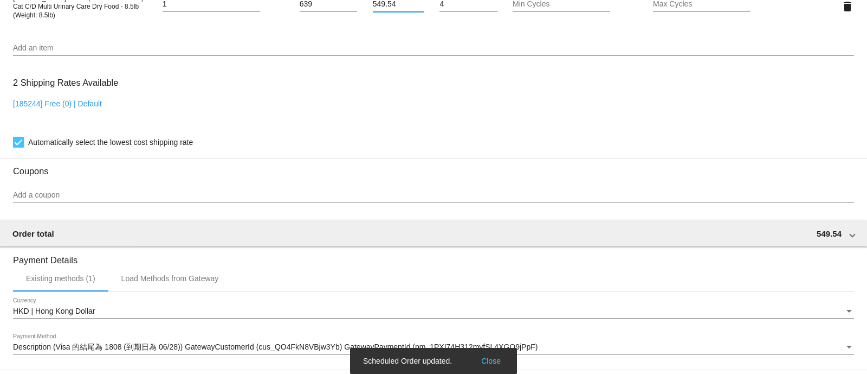
scroll to position [677, 0]
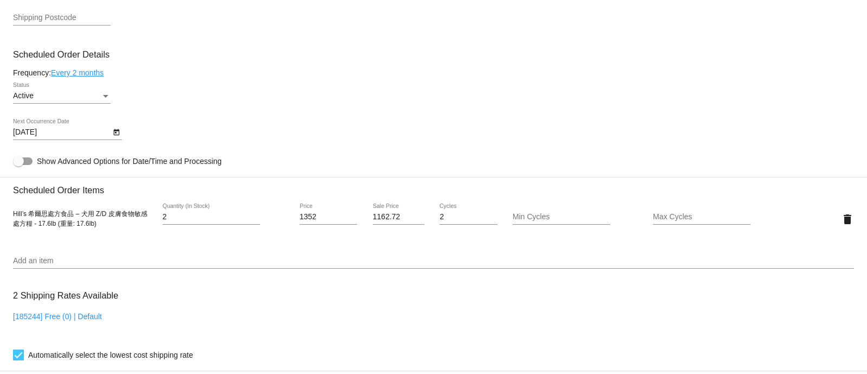
scroll to position [610, 0]
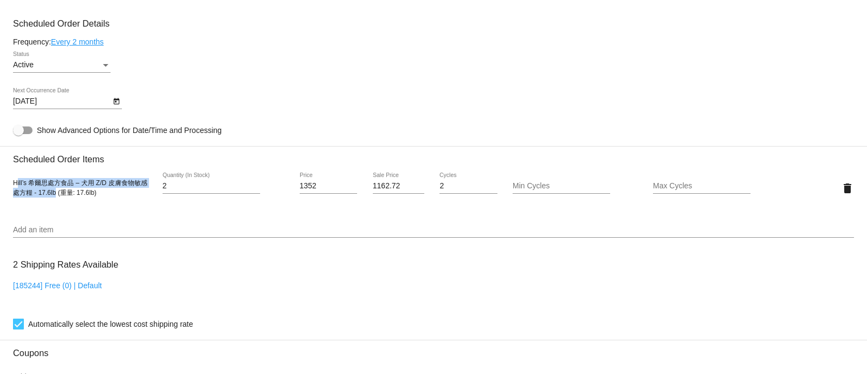
drag, startPoint x: 15, startPoint y: 186, endPoint x: 55, endPoint y: 193, distance: 40.7
click at [55, 193] on div "Hill’s 希爾思處方食品 – 犬用 Z/D 皮膚食物敏感 處方糧 - 17.6lb (重量: 17.6lb)" at bounding box center [83, 188] width 140 height 20
click at [55, 195] on span "Hill’s 希爾思處方食品 – 犬用 Z/D 皮膚食物敏感 處方糧 - 17.6lb (重量: 17.6lb)" at bounding box center [80, 187] width 134 height 17
click at [53, 196] on span "Hill’s 希爾思處方食品 – 犬用 Z/D 皮膚食物敏感 處方糧 - 17.6lb (重量: 17.6lb)" at bounding box center [80, 187] width 134 height 17
drag, startPoint x: 56, startPoint y: 197, endPoint x: 132, endPoint y: 21, distance: 192.1
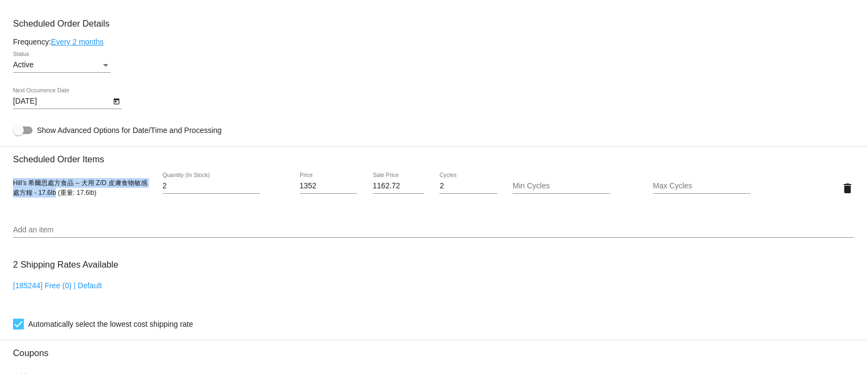
click at [13, 184] on span "Hill’s 希爾思處方食品 – 犬用 Z/D 皮膚食物敏感 處方糧 - 17.6lb (重量: 17.6lb)" at bounding box center [80, 187] width 134 height 17
copy span "Hill’s 希爾思處方食品 – 犬用 Z/D 皮膚食物敏感 處方糧 - 17.6lb"
drag, startPoint x: 320, startPoint y: 188, endPoint x: 214, endPoint y: 173, distance: 107.3
click at [216, 178] on div "Hill’s 希爾思處方食品 – 犬用 Z/D 皮膚食物敏感 處方糧 - 17.6lb (重量: 17.6lb) 2 Quantity (In Stock) …" at bounding box center [433, 187] width 841 height 31
paste input "434"
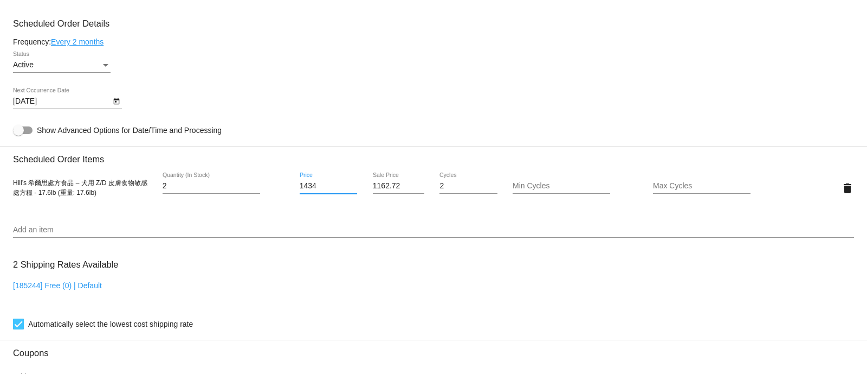
type input "1434"
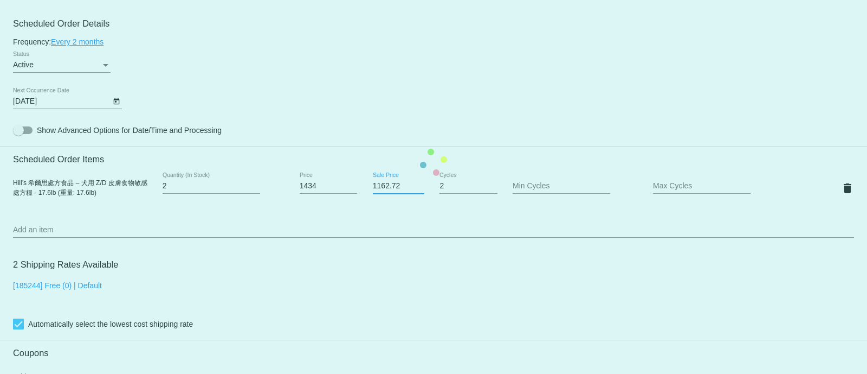
drag, startPoint x: 396, startPoint y: 190, endPoint x: 319, endPoint y: 184, distance: 77.8
click at [319, 184] on mat-card "Customer 4473405: Vicky Wong vickyy_wong@yahoo.com Customer Shipping Enter Ship…" at bounding box center [433, 162] width 867 height 1084
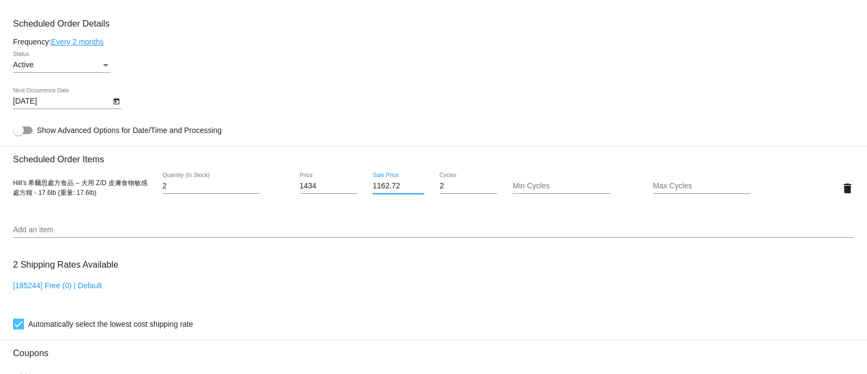
paste input "47."
type input "1147.2"
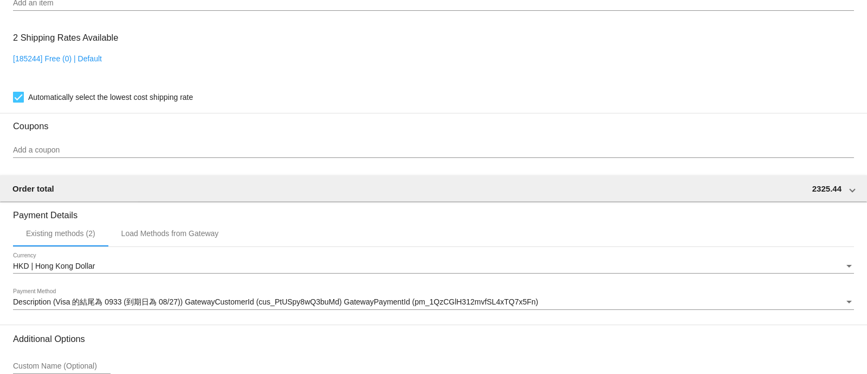
scroll to position [948, 0]
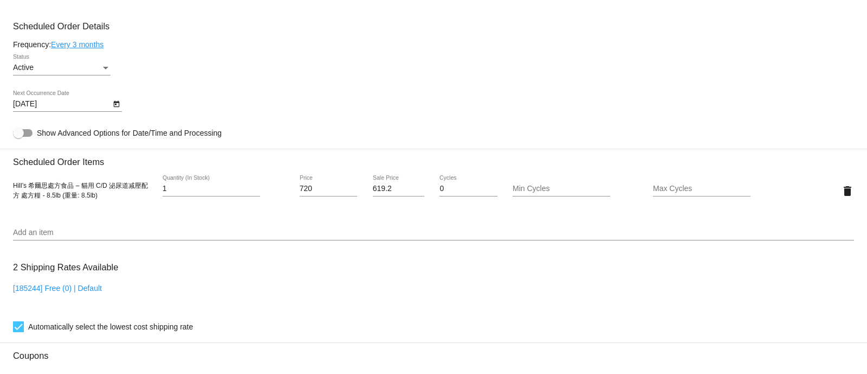
scroll to position [610, 0]
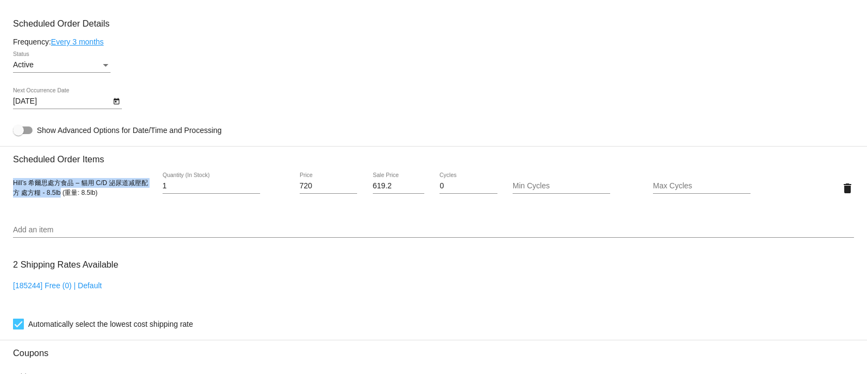
drag, startPoint x: 15, startPoint y: 186, endPoint x: 60, endPoint y: 198, distance: 46.5
click at [60, 196] on span "Hill’s 希爾思處方食品 – 貓用 C/D 泌尿道减壓配方 處方糧 - 8.5lb (重量: 8.5lb)" at bounding box center [80, 187] width 135 height 17
copy span "Hill’s 希爾思處方食品 – 貓用 C/D 泌尿道减壓配方 處方糧 - 8.5lb"
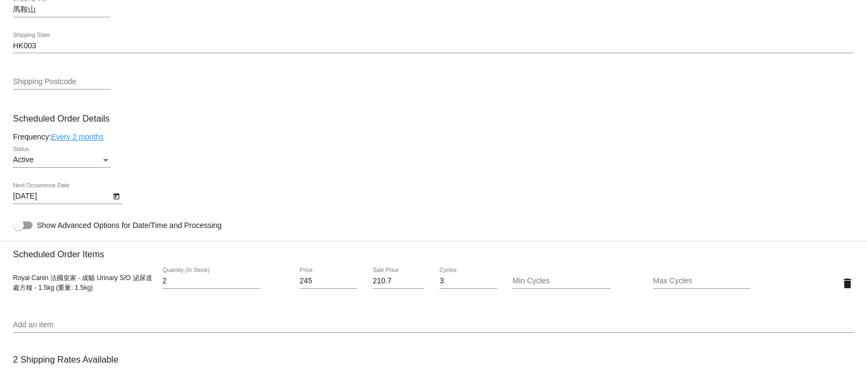
scroll to position [610, 0]
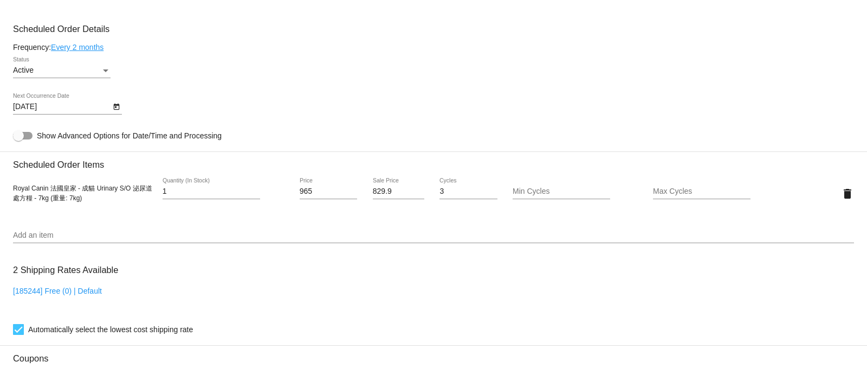
scroll to position [610, 0]
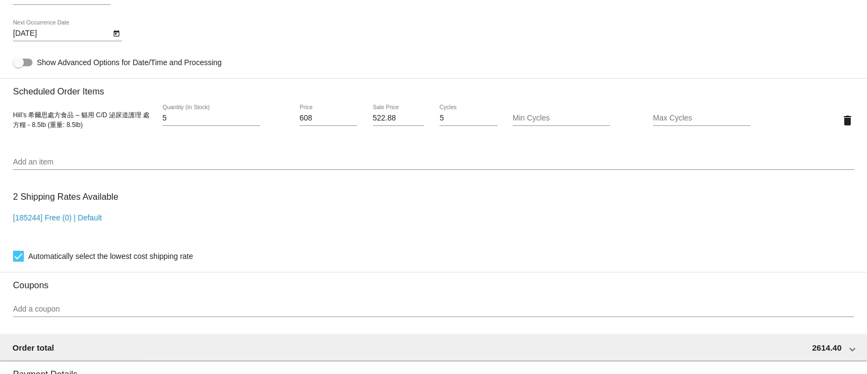
scroll to position [610, 0]
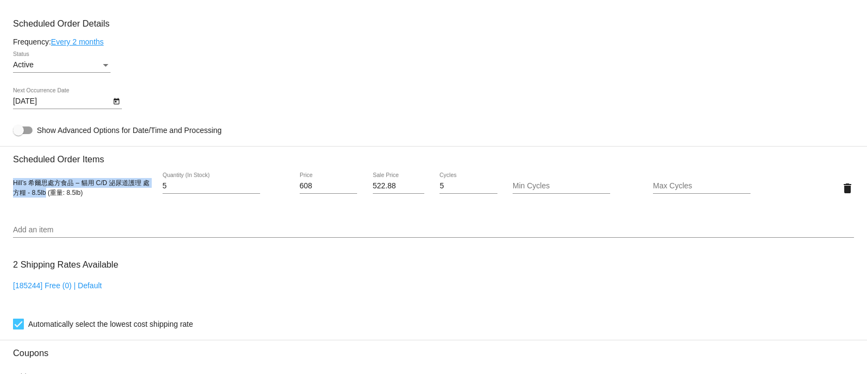
drag, startPoint x: 14, startPoint y: 188, endPoint x: 46, endPoint y: 194, distance: 32.5
click at [46, 194] on span "Hill’s 希爾思處方食品 – 貓用 C/D 泌尿道護理 處方糧 - 8.5lb (重量: 8.5lb)" at bounding box center [81, 187] width 137 height 17
copy span "Hill’s 希爾思處方食品 – 貓用 C/D 泌尿道護理 處方糧 - 8.5lb"
drag, startPoint x: 333, startPoint y: 190, endPoint x: 263, endPoint y: 186, distance: 70.6
click at [263, 186] on div "Hill’s 希爾思處方食品 – 貓用 C/D 泌尿道護理 處方糧 - 8.5lb (重量: 8.5lb) 5 Quantity (In Stock) 608…" at bounding box center [433, 187] width 841 height 31
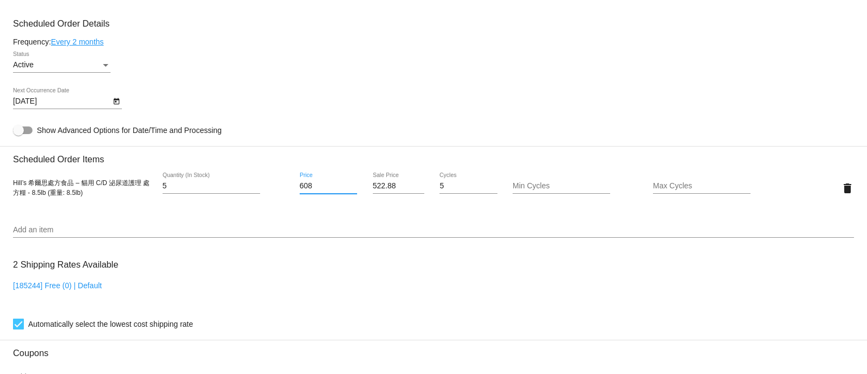
paste input "39"
type input "639"
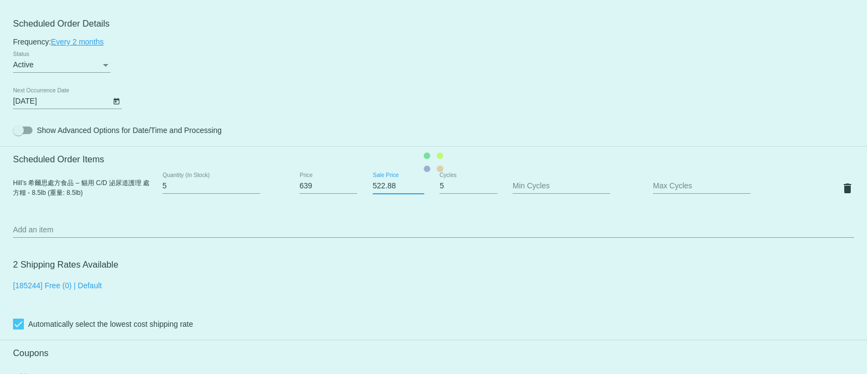
drag, startPoint x: 396, startPoint y: 192, endPoint x: 332, endPoint y: 192, distance: 63.4
click at [332, 192] on mat-card "Customer 5483536: LAI YEE TONG tly3120@gmail.com Customer Shipping Enter Shippi…" at bounding box center [433, 162] width 867 height 1084
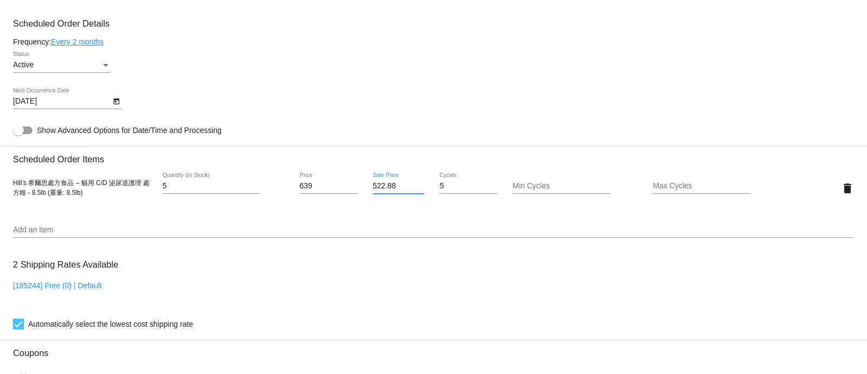
paste input "49.54"
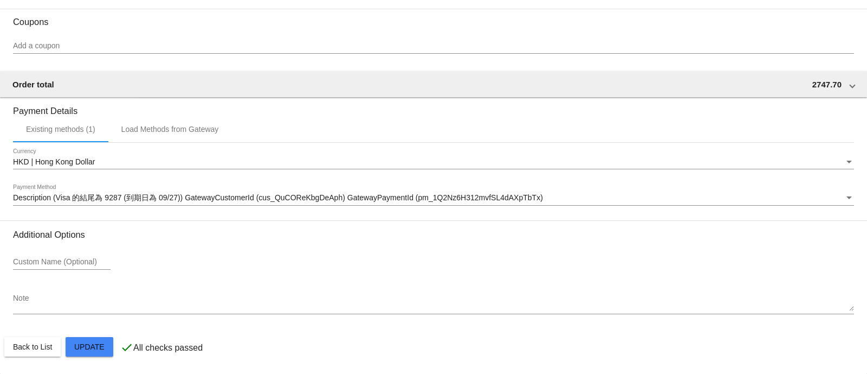
type input "549.54"
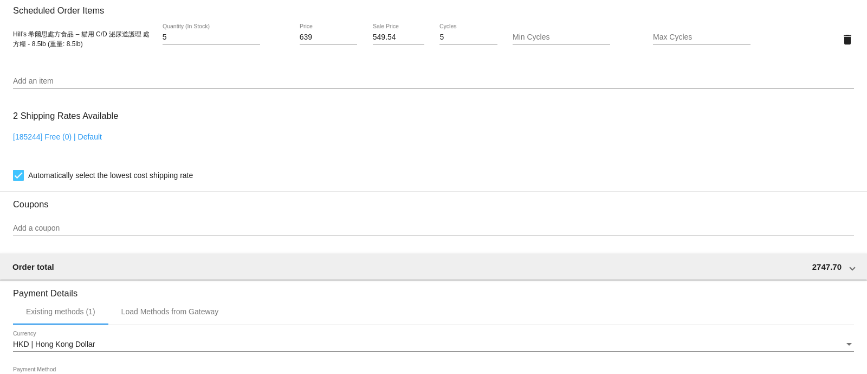
scroll to position [880, 0]
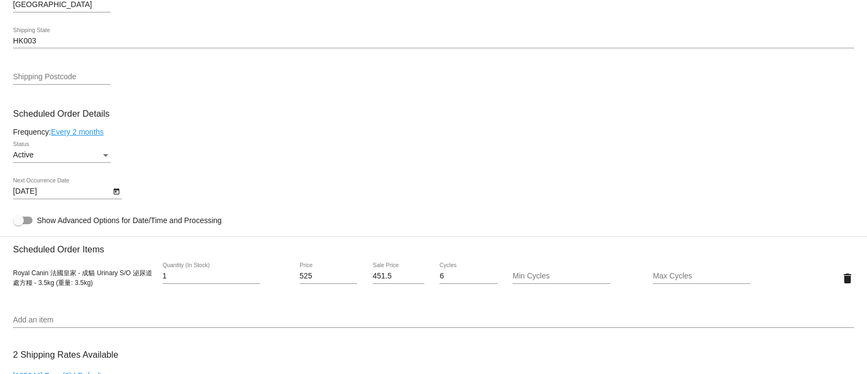
scroll to position [610, 0]
